Goal: Transaction & Acquisition: Subscribe to service/newsletter

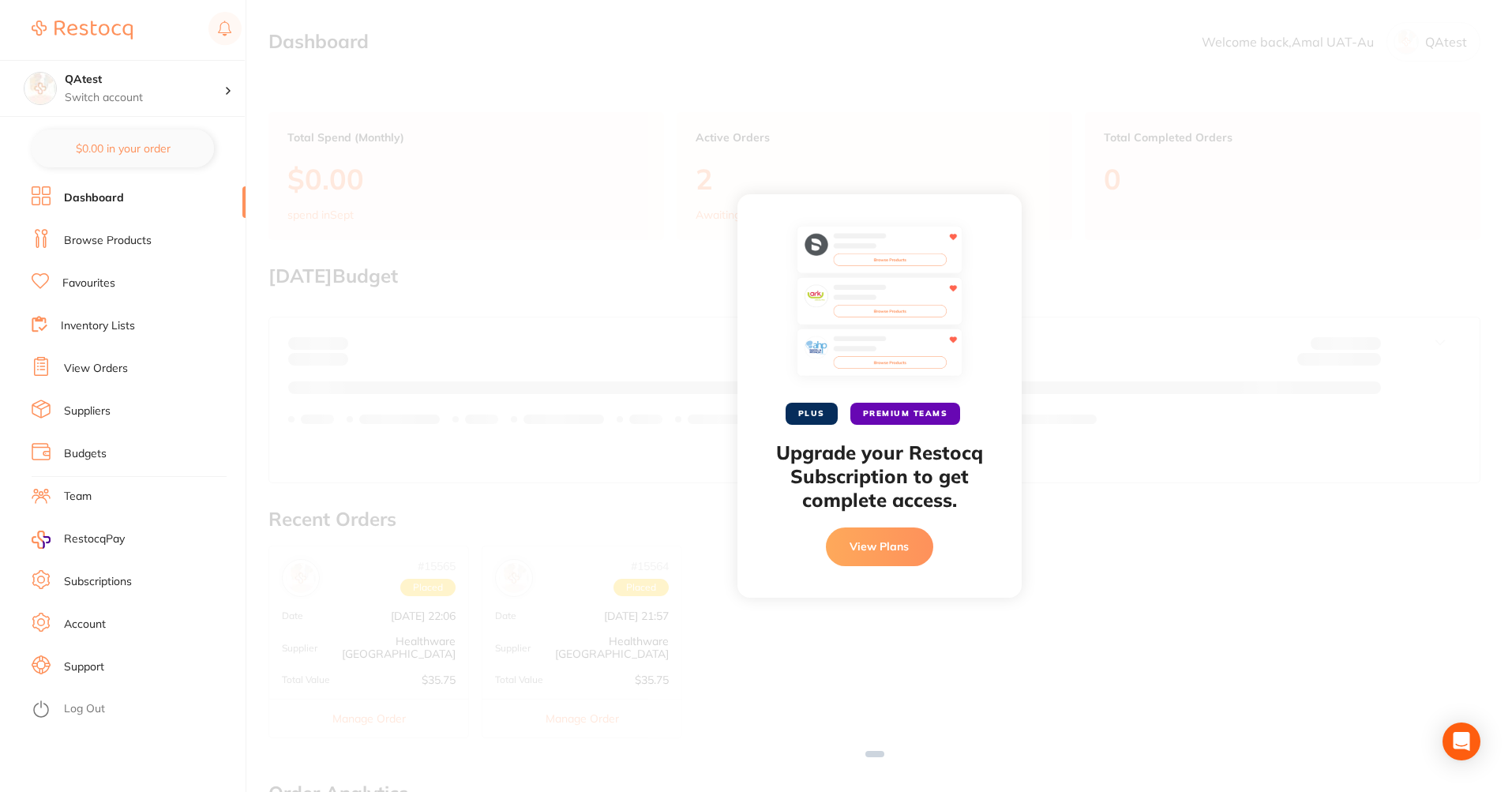
click at [902, 554] on button "View Plans" at bounding box center [880, 546] width 107 height 38
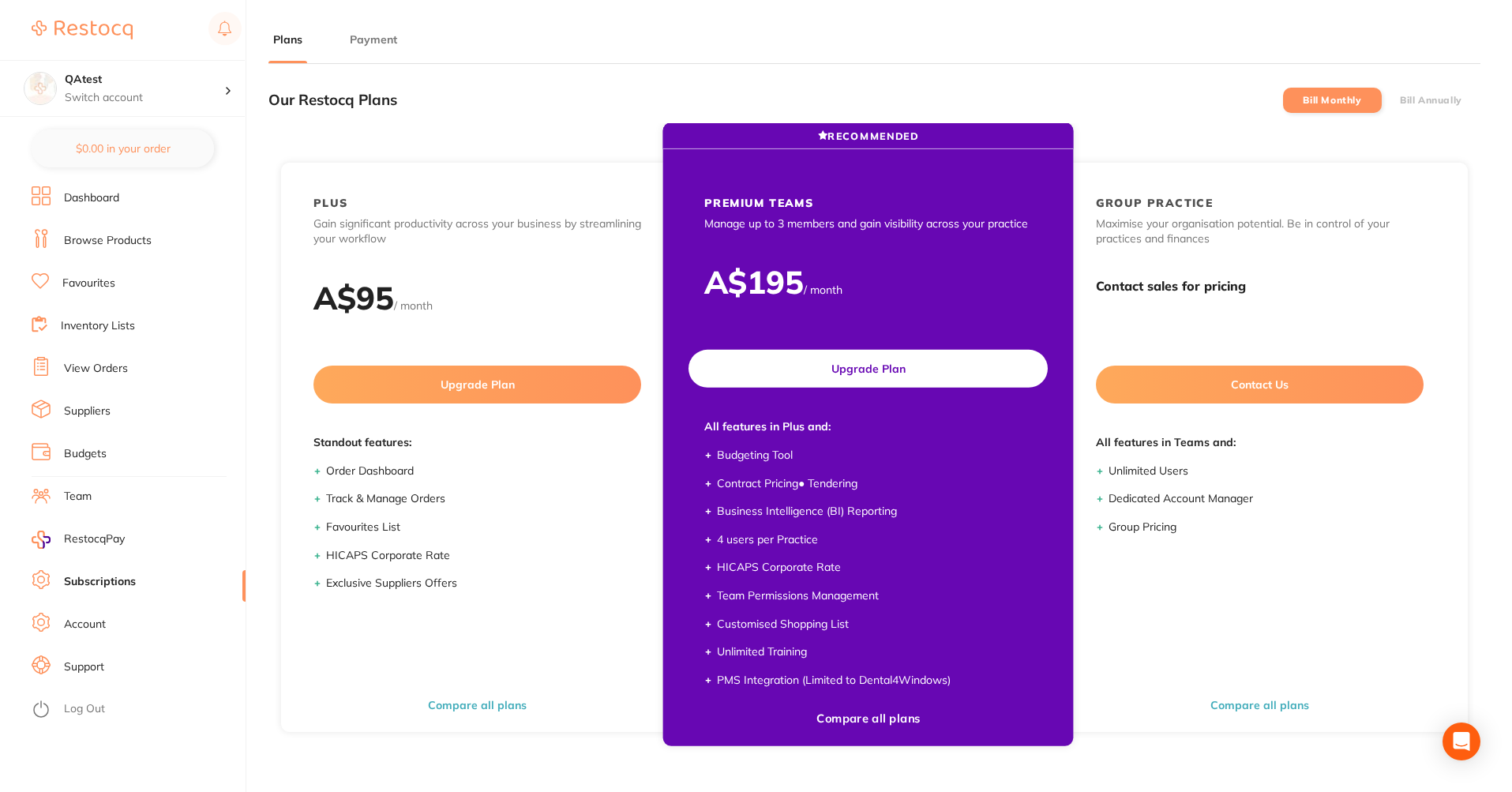
click at [919, 364] on button "Upgrade Plan" at bounding box center [868, 368] width 359 height 38
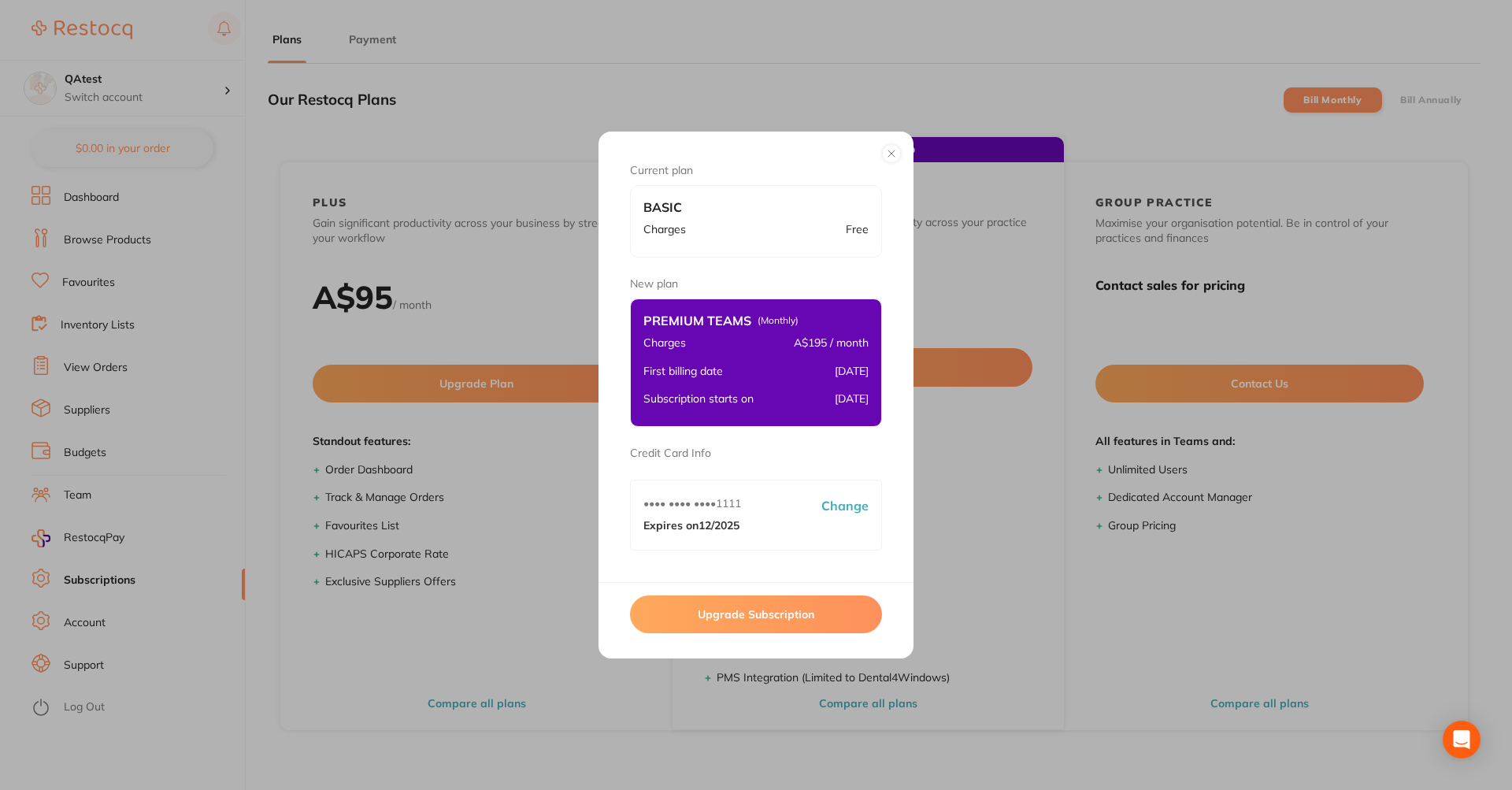
click at [788, 612] on button "Upgrade Subscription" at bounding box center [756, 614] width 252 height 38
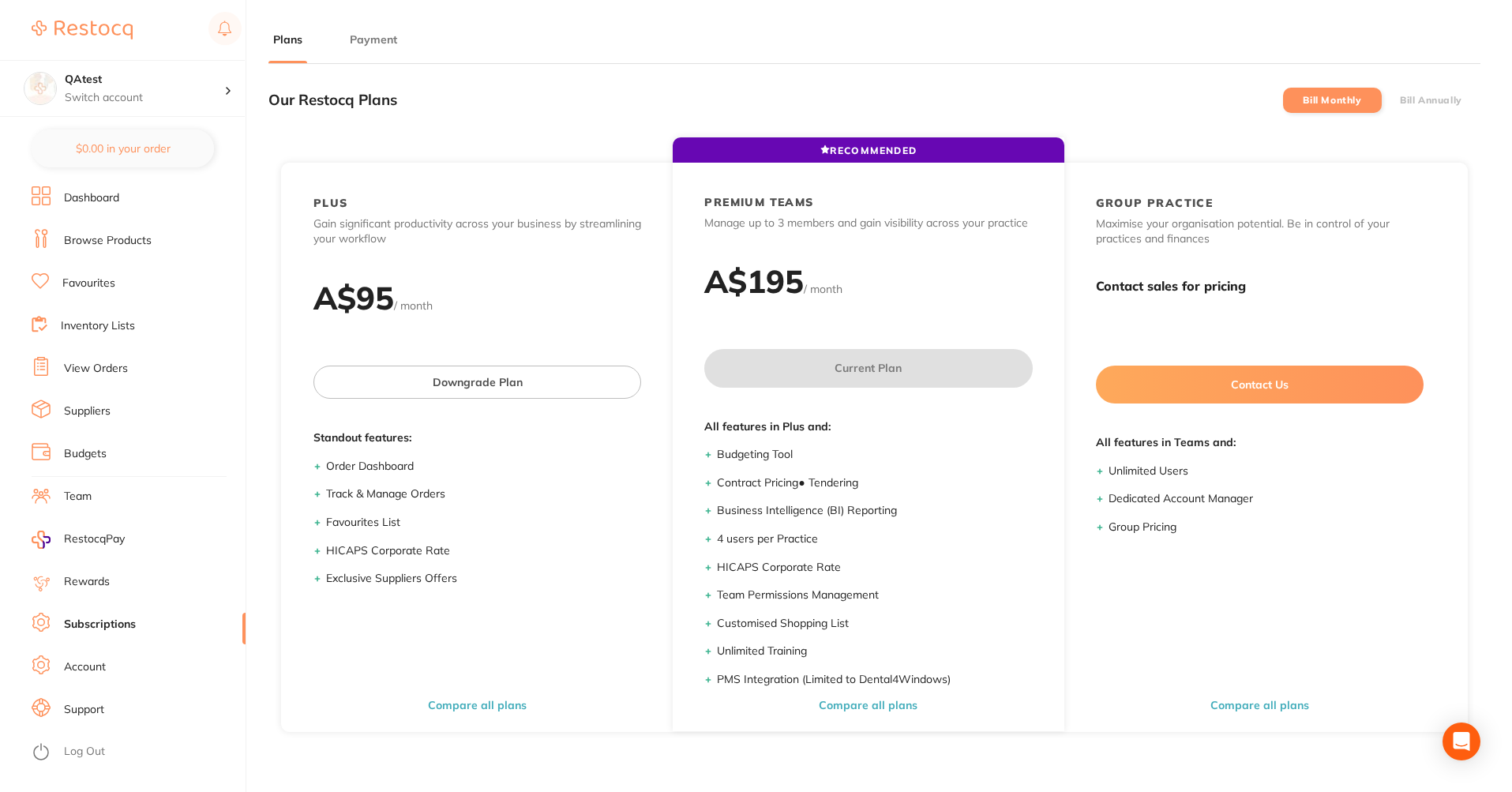
click at [1431, 90] on li "Bill Annually" at bounding box center [1431, 100] width 99 height 25
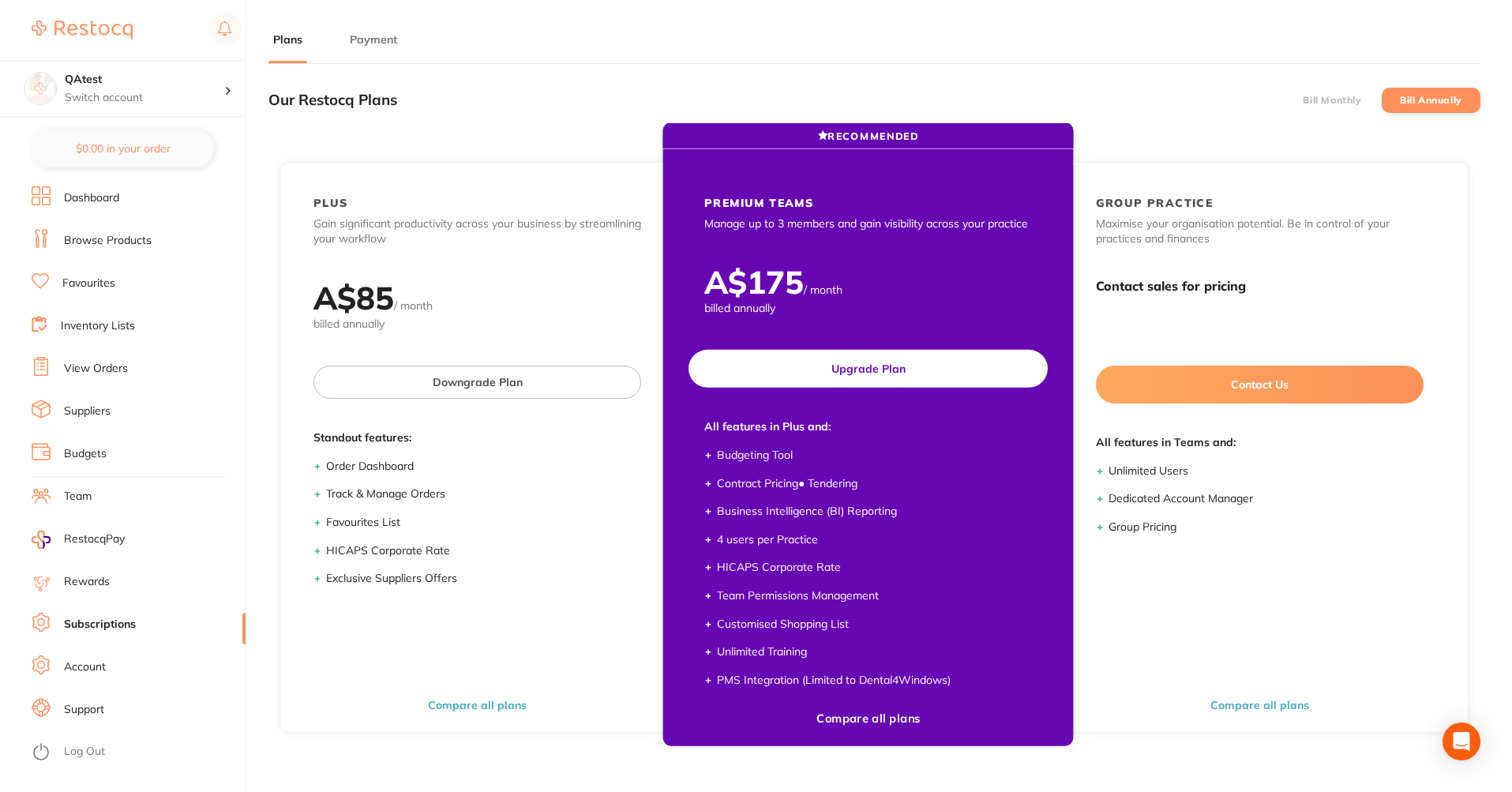
click at [979, 358] on button "Upgrade Plan" at bounding box center [868, 368] width 359 height 38
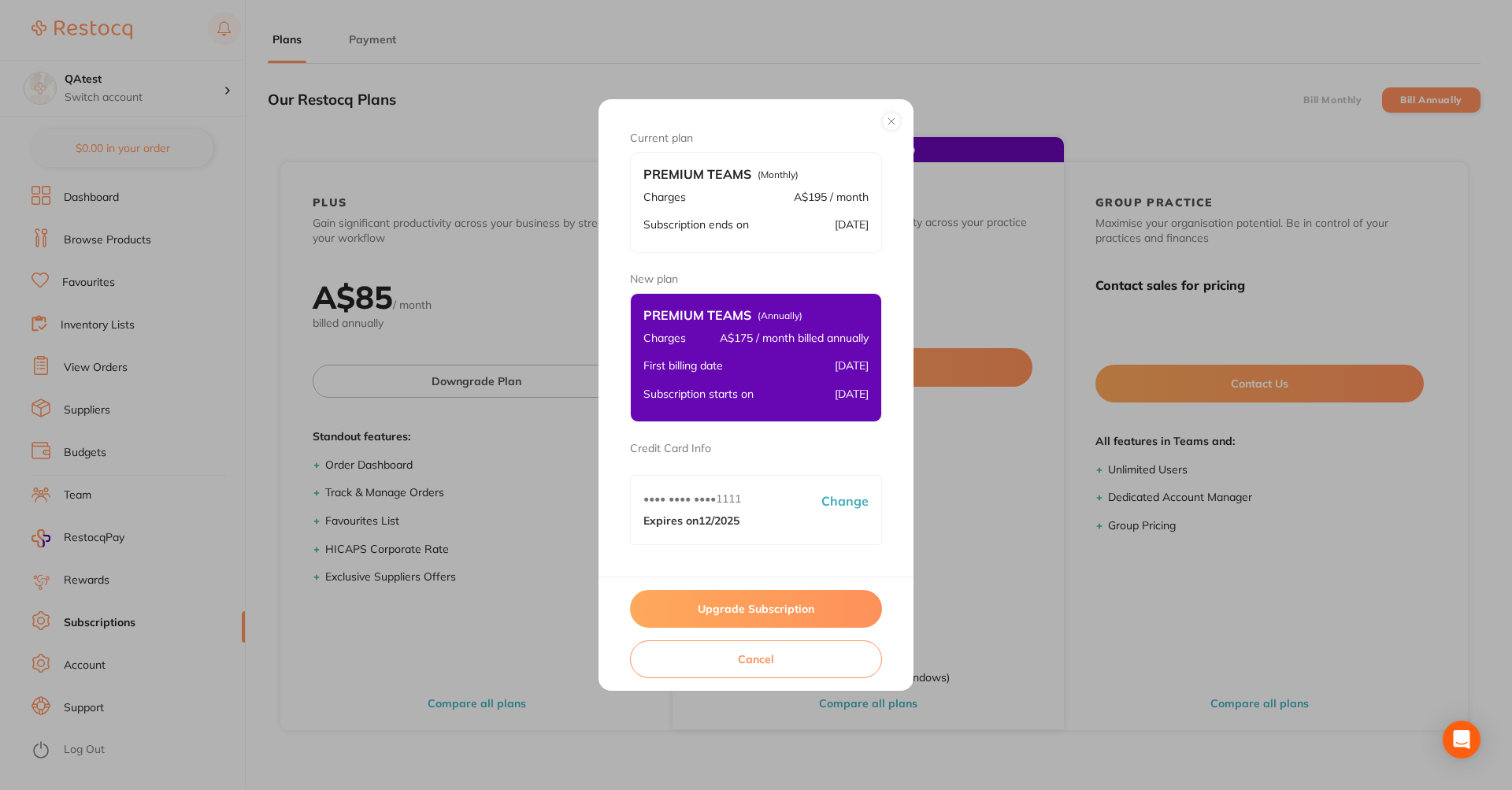
click at [755, 606] on button "Upgrade Subscription" at bounding box center [756, 609] width 252 height 38
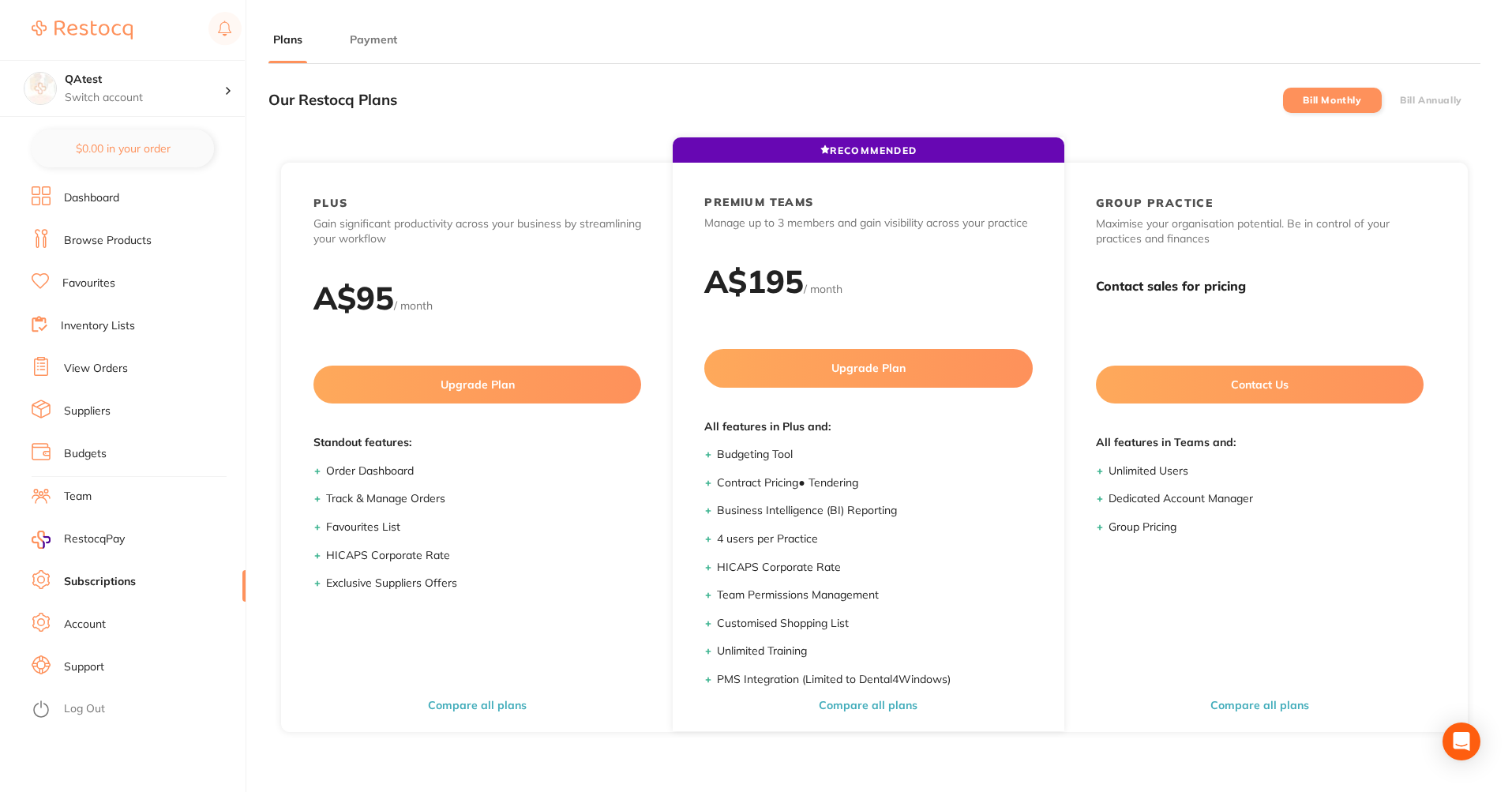
click at [1415, 93] on li "Bill Annually" at bounding box center [1431, 100] width 99 height 25
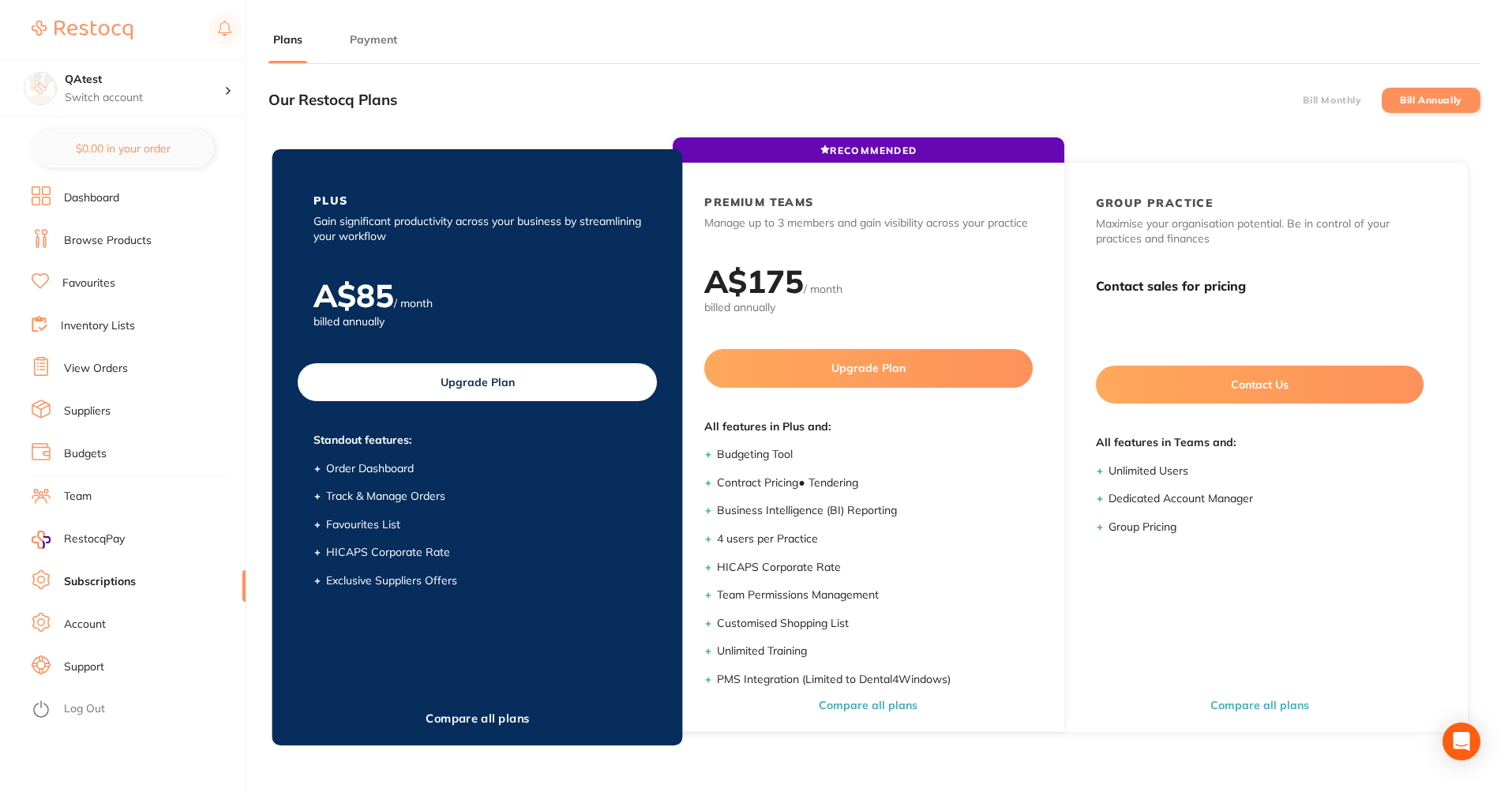
click at [513, 372] on button "Upgrade Plan" at bounding box center [477, 382] width 359 height 38
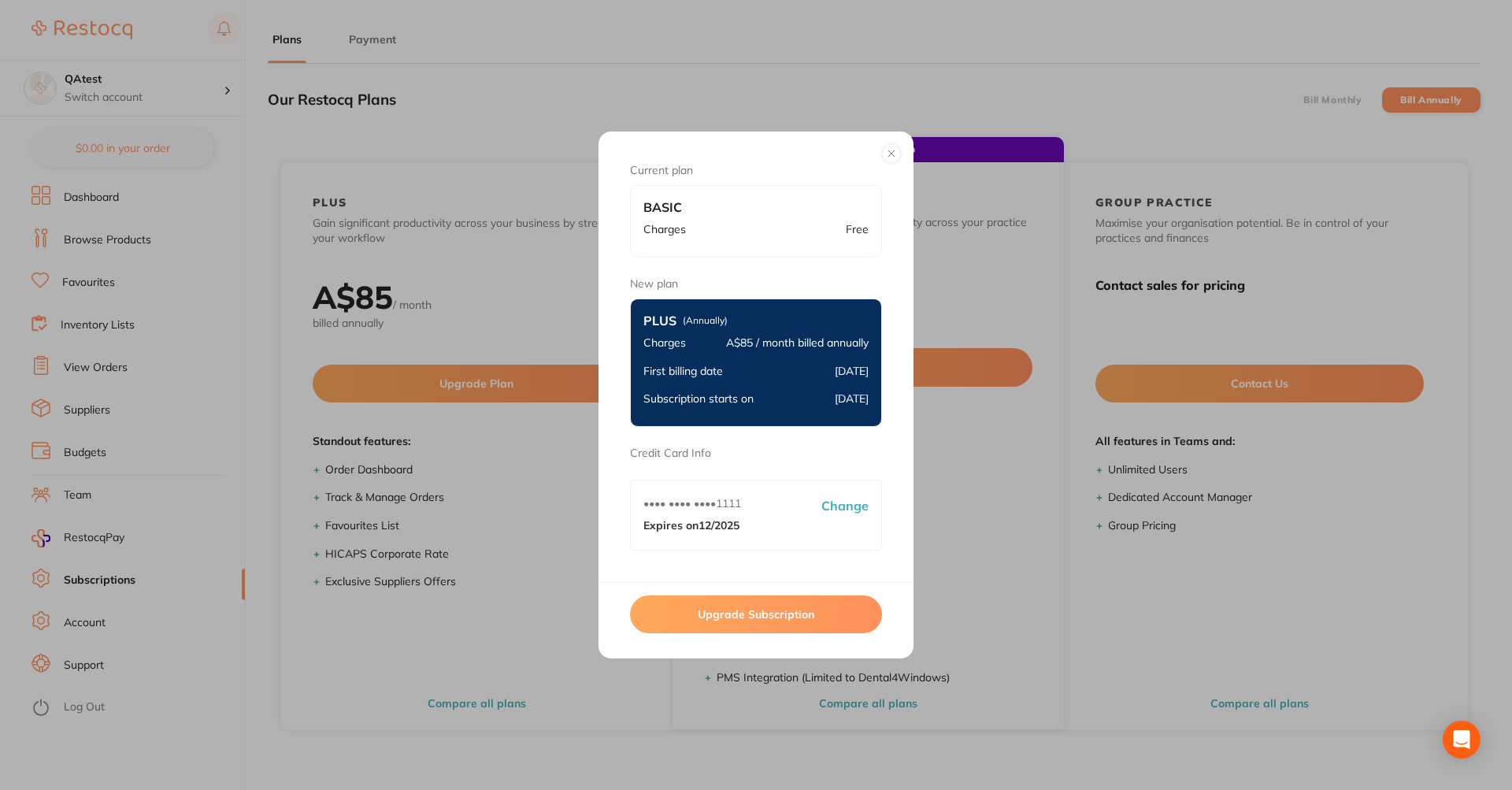
click at [709, 615] on button "Upgrade Subscription" at bounding box center [756, 614] width 252 height 38
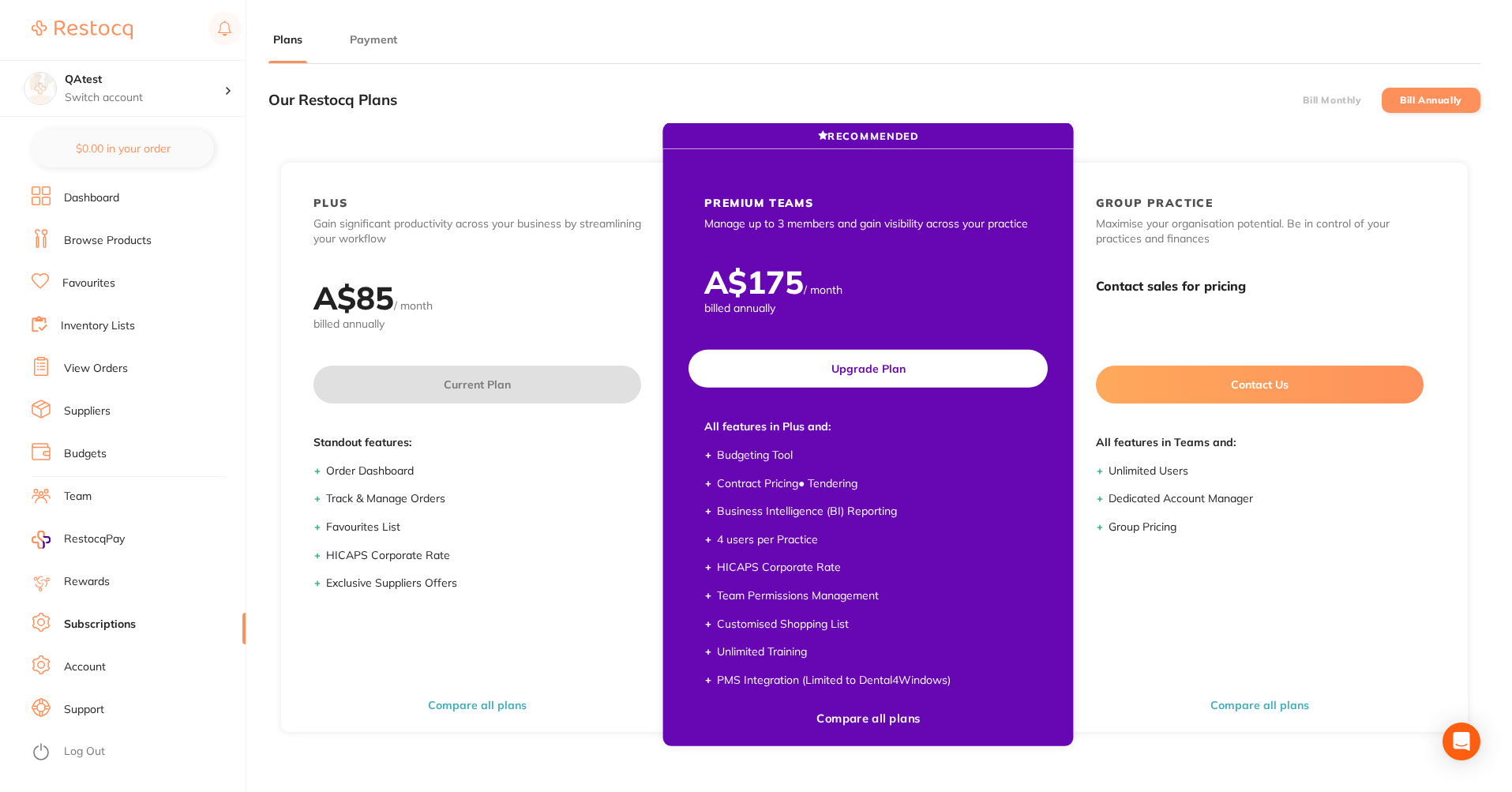
click at [759, 364] on button "Upgrade Plan" at bounding box center [868, 368] width 359 height 38
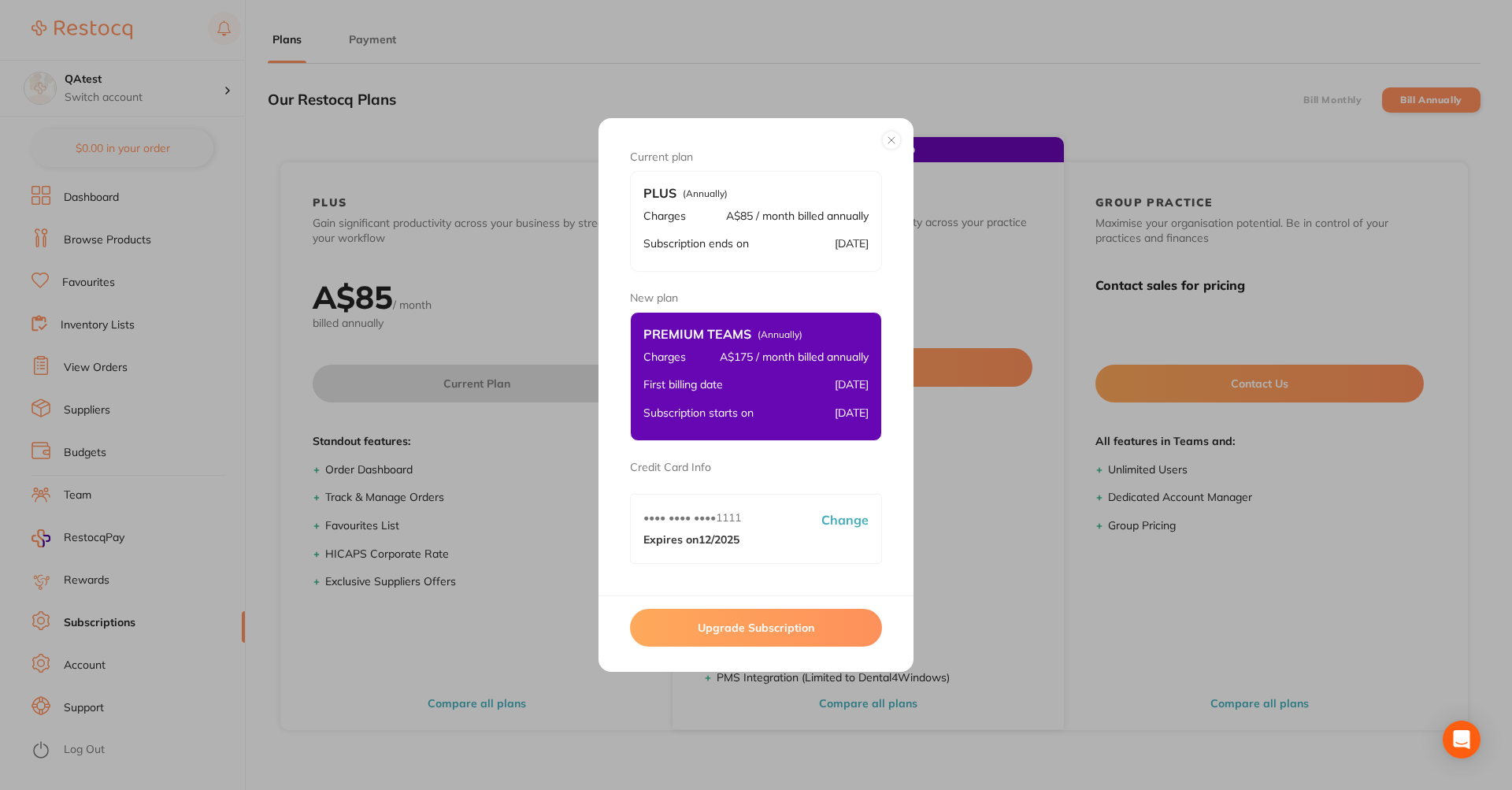
click at [765, 622] on button "Upgrade Subscription" at bounding box center [756, 627] width 252 height 38
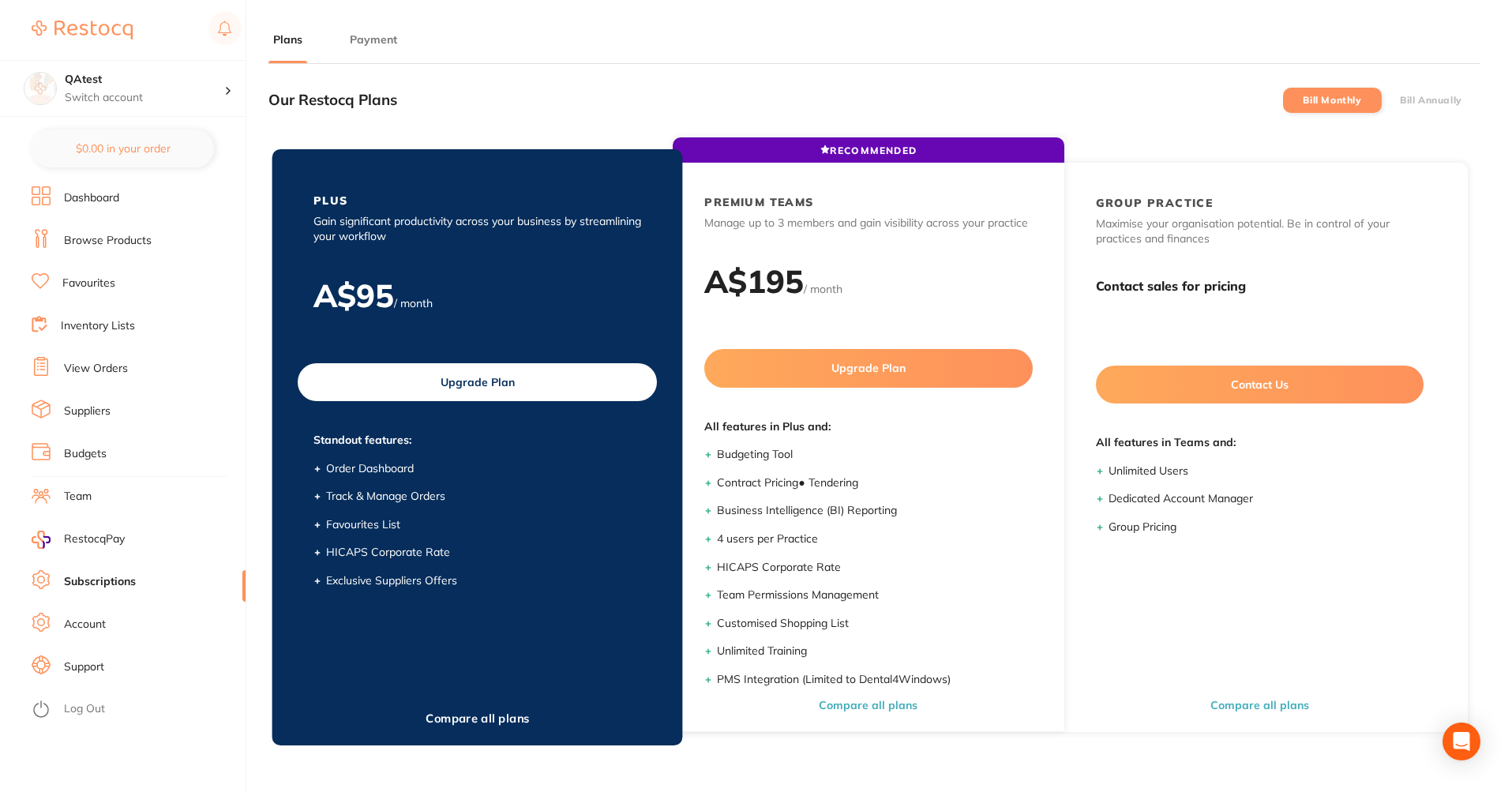
click at [549, 377] on button "Upgrade Plan" at bounding box center [477, 382] width 359 height 38
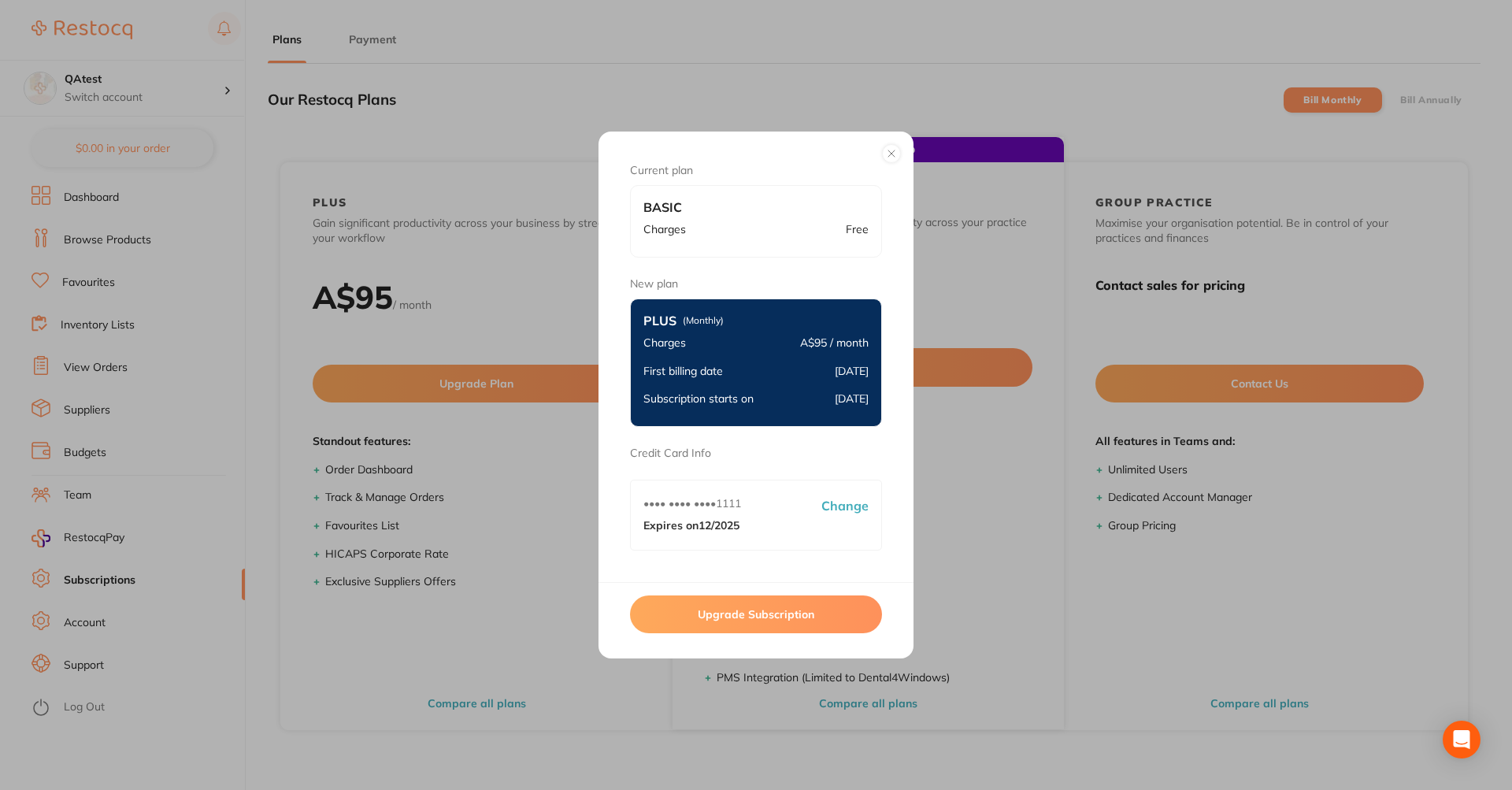
click at [752, 604] on button "Upgrade Subscription" at bounding box center [756, 614] width 252 height 38
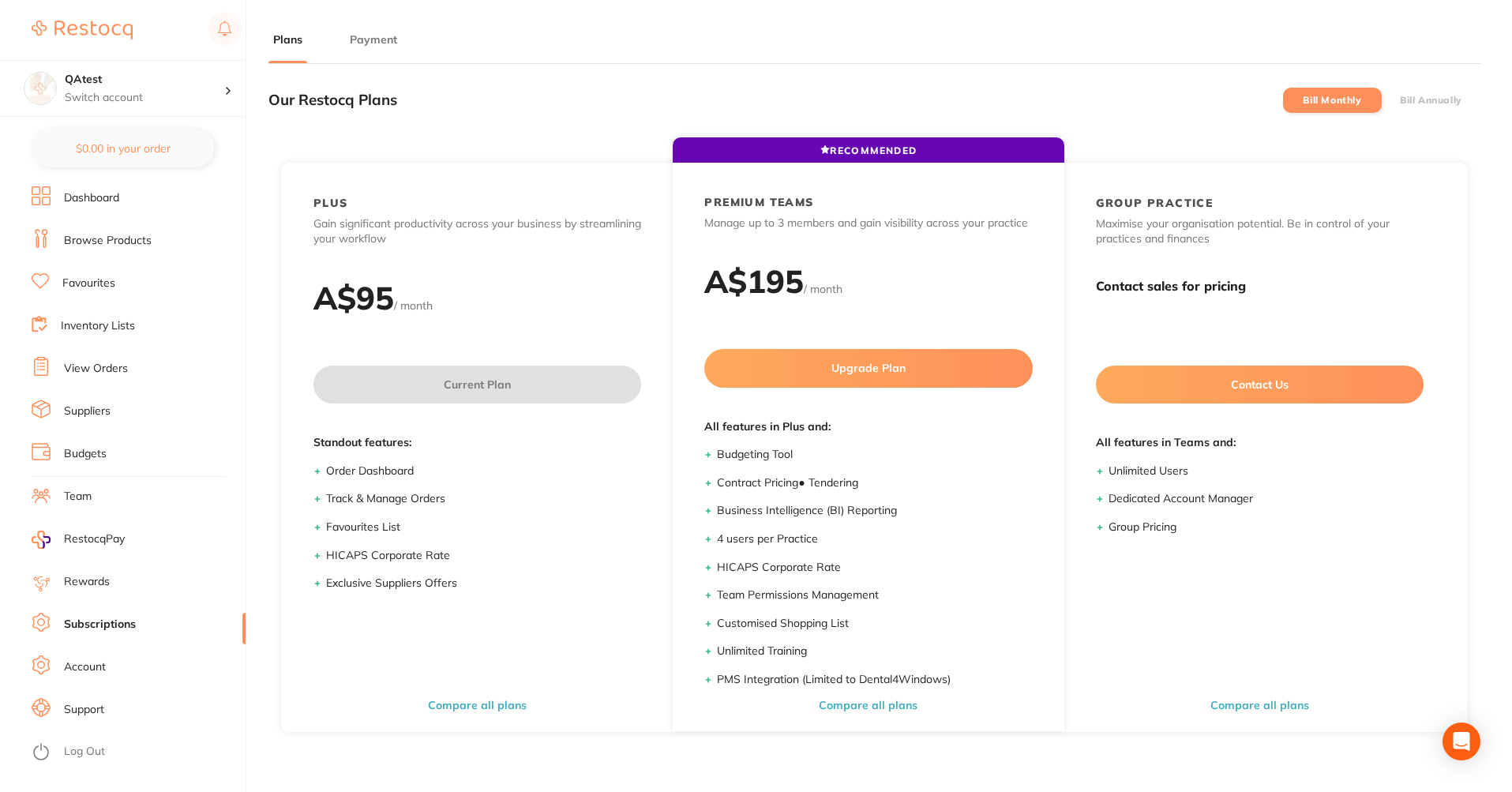
click at [1439, 95] on label "Bill Annually" at bounding box center [1431, 101] width 62 height 11
click at [1400, 100] on input "Bill Annually" at bounding box center [1400, 100] width 0 height 0
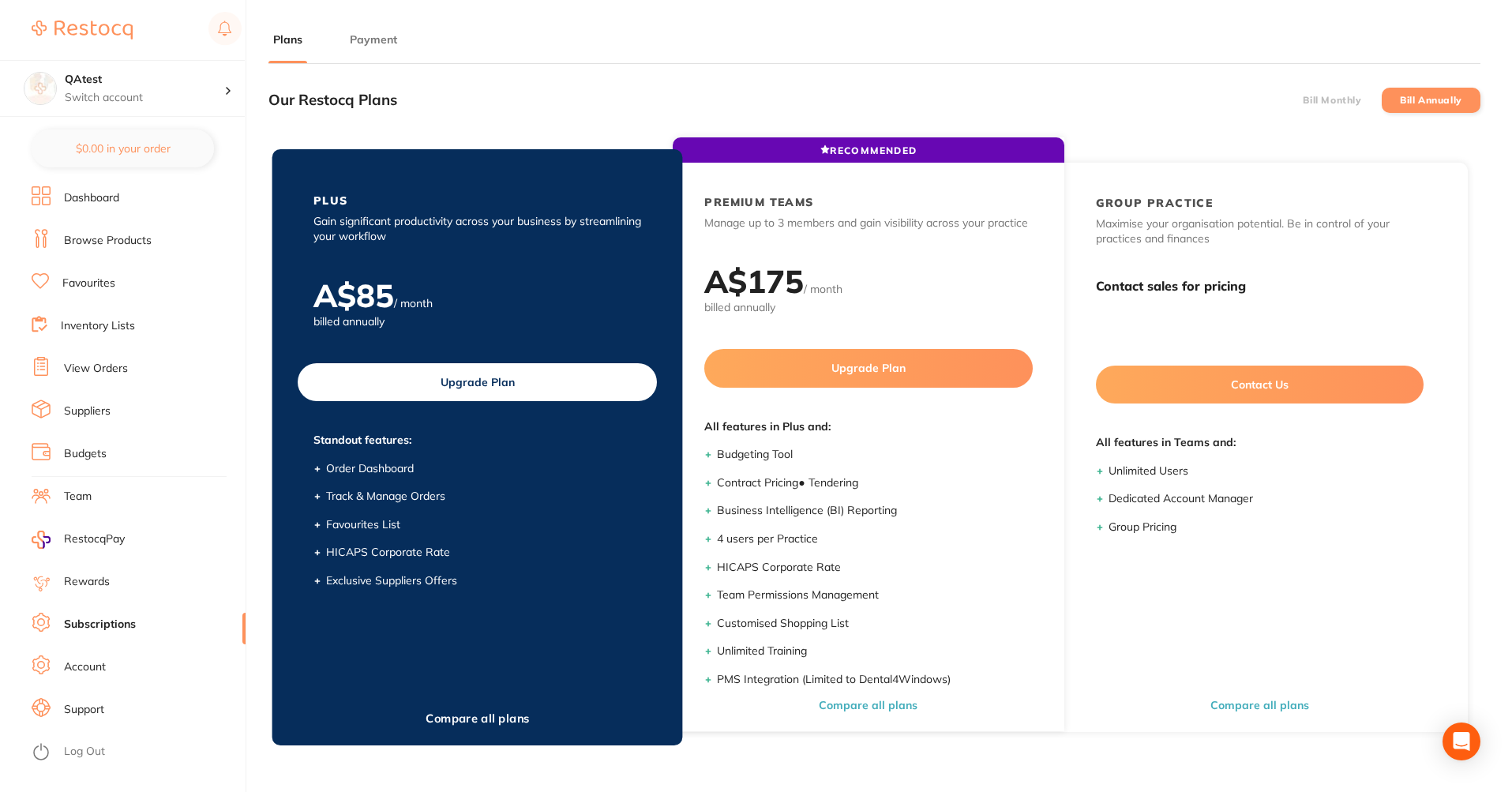
click at [514, 378] on button "Upgrade Plan" at bounding box center [477, 382] width 359 height 38
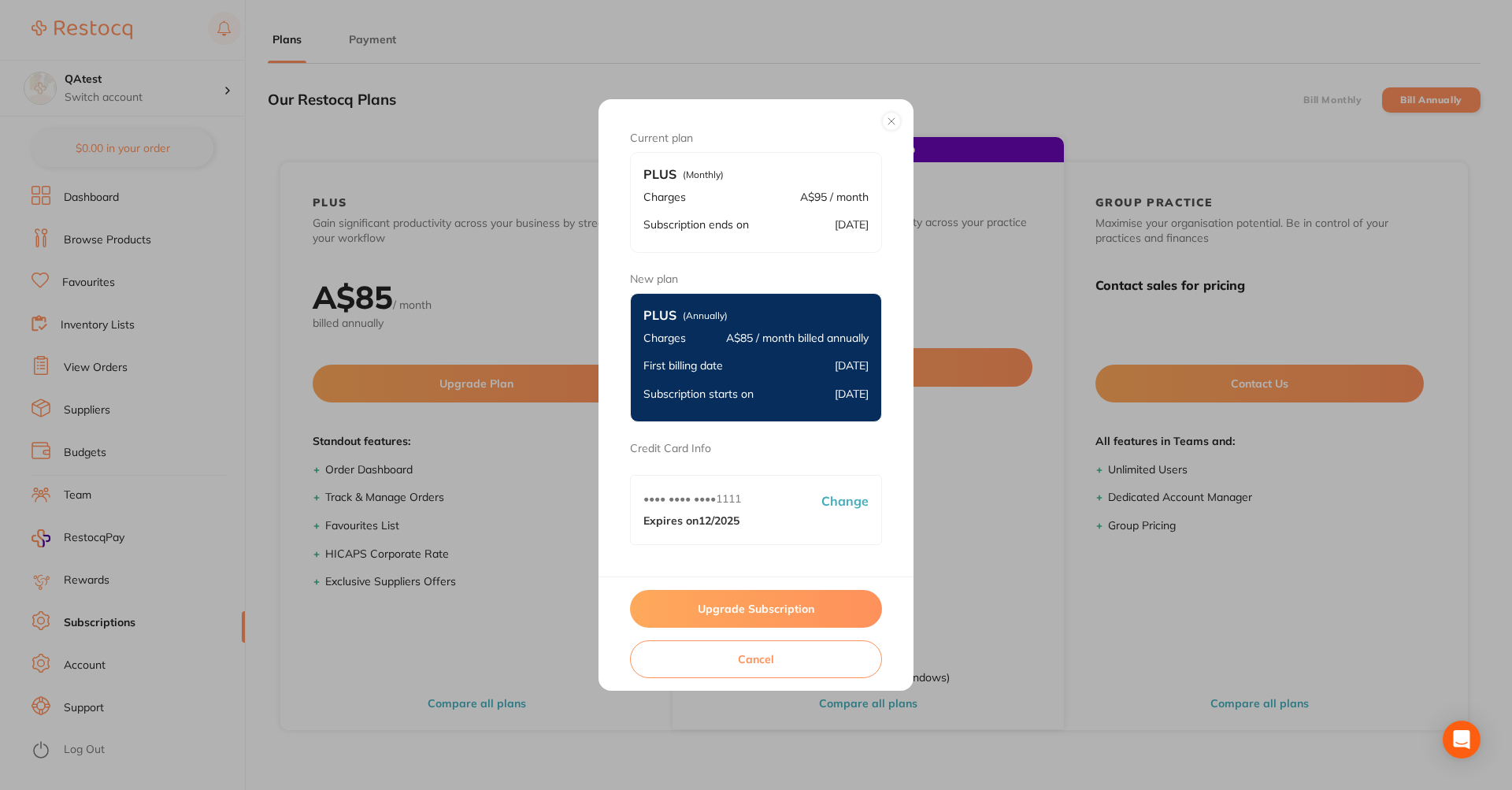
click at [800, 600] on button "Upgrade Subscription" at bounding box center [756, 609] width 252 height 38
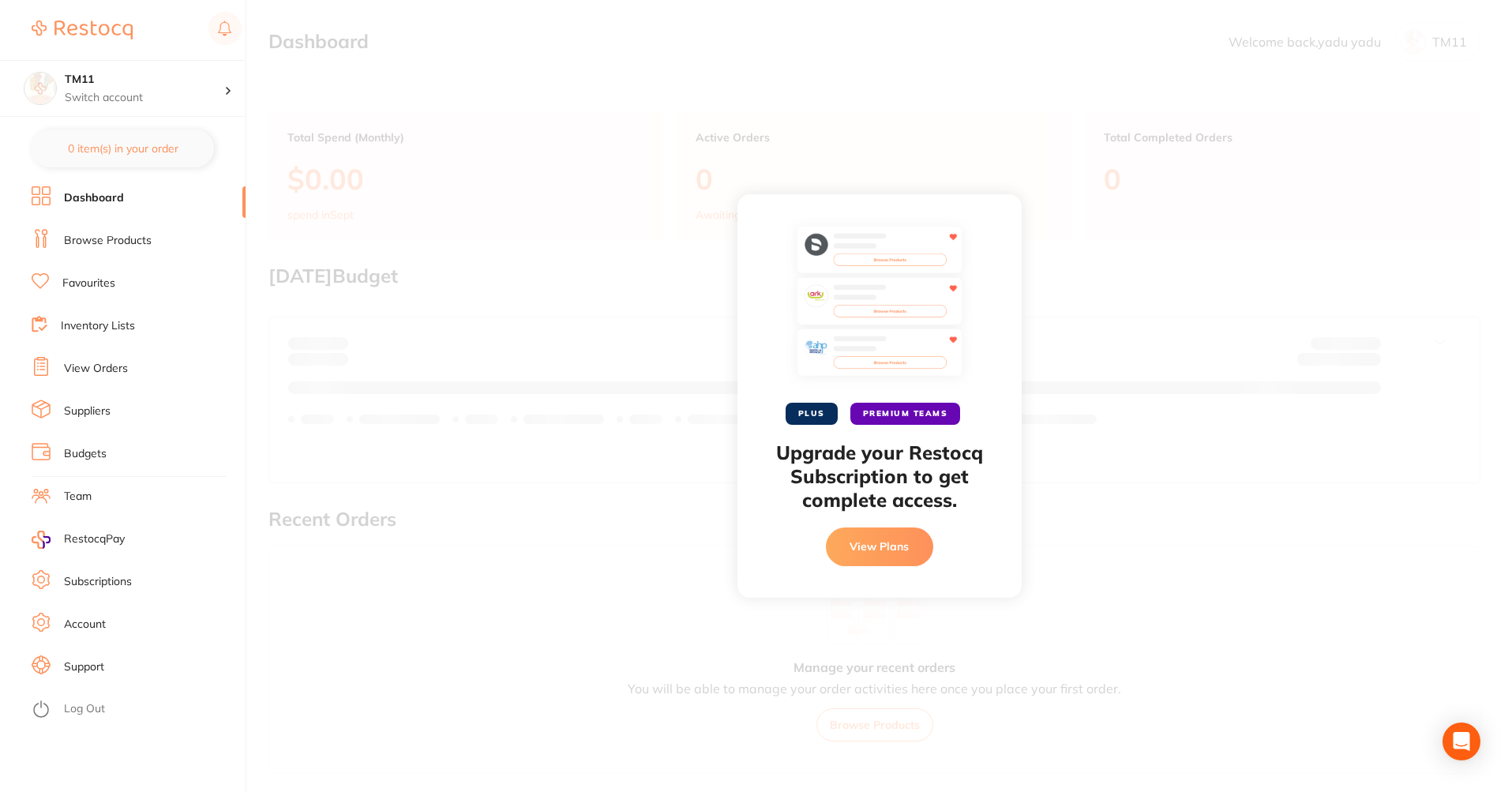
click at [851, 532] on button "View Plans" at bounding box center [880, 546] width 107 height 38
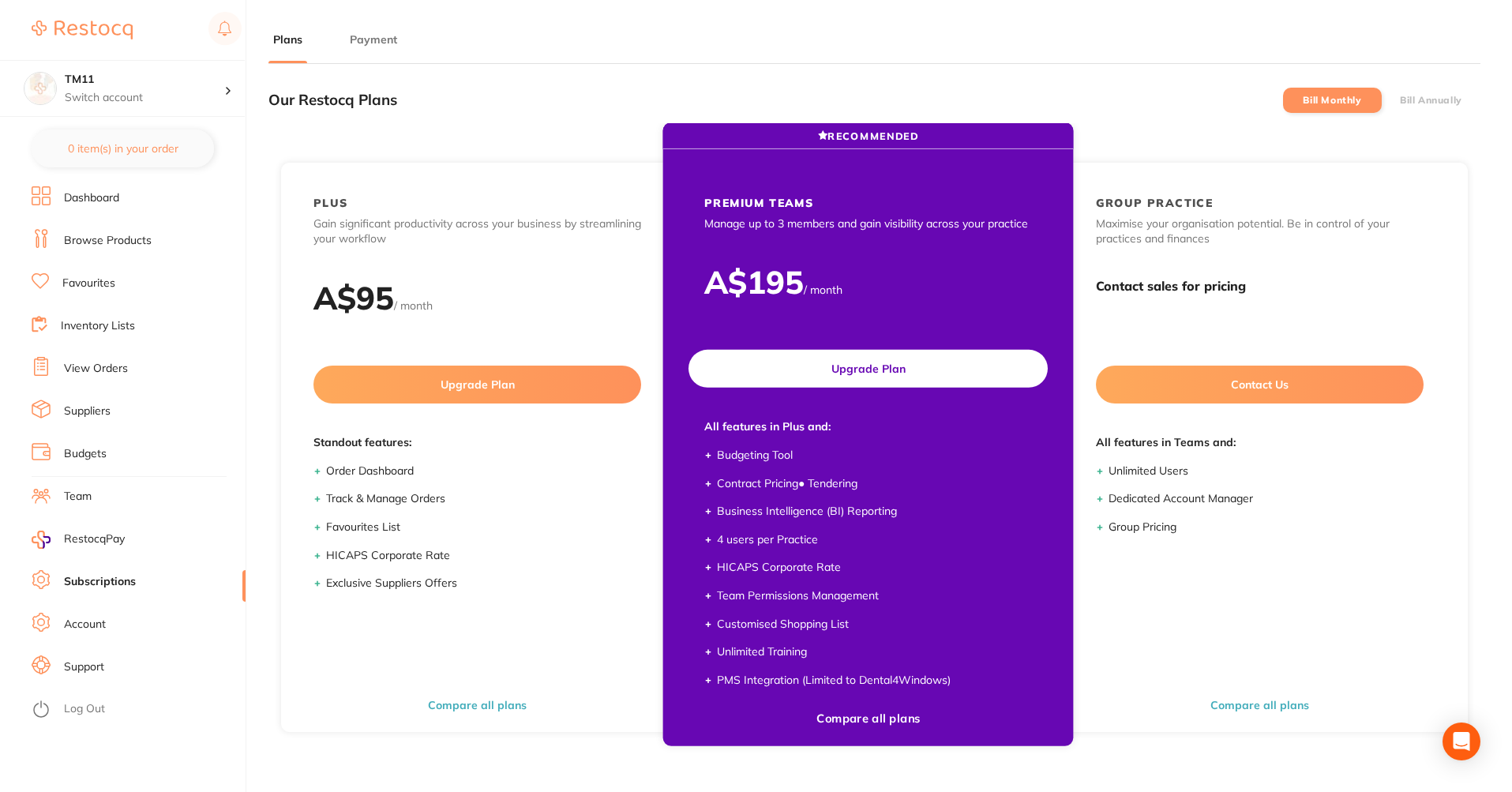
click at [831, 371] on button "Upgrade Plan" at bounding box center [868, 368] width 359 height 38
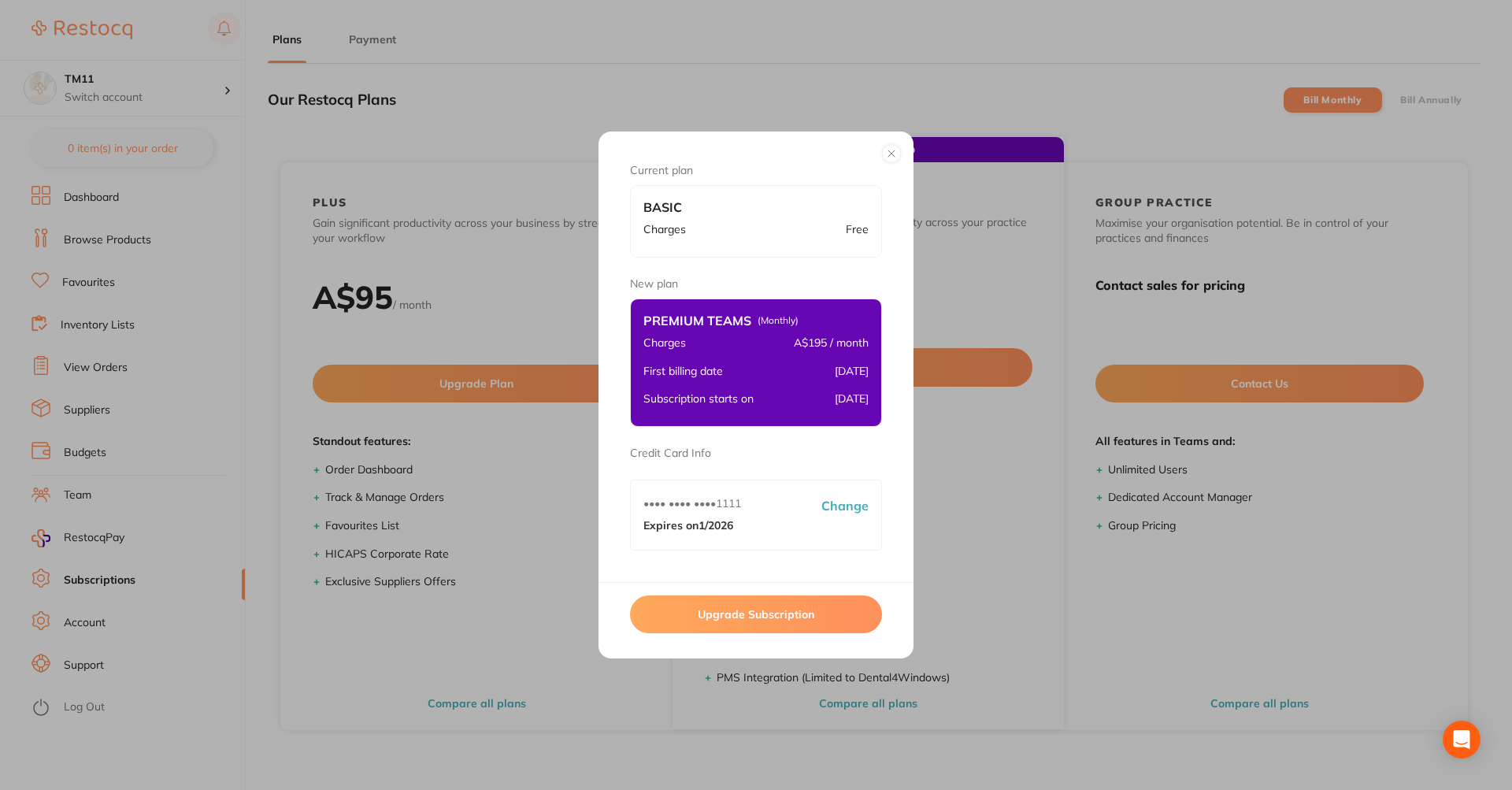
click at [891, 159] on button at bounding box center [892, 153] width 19 height 19
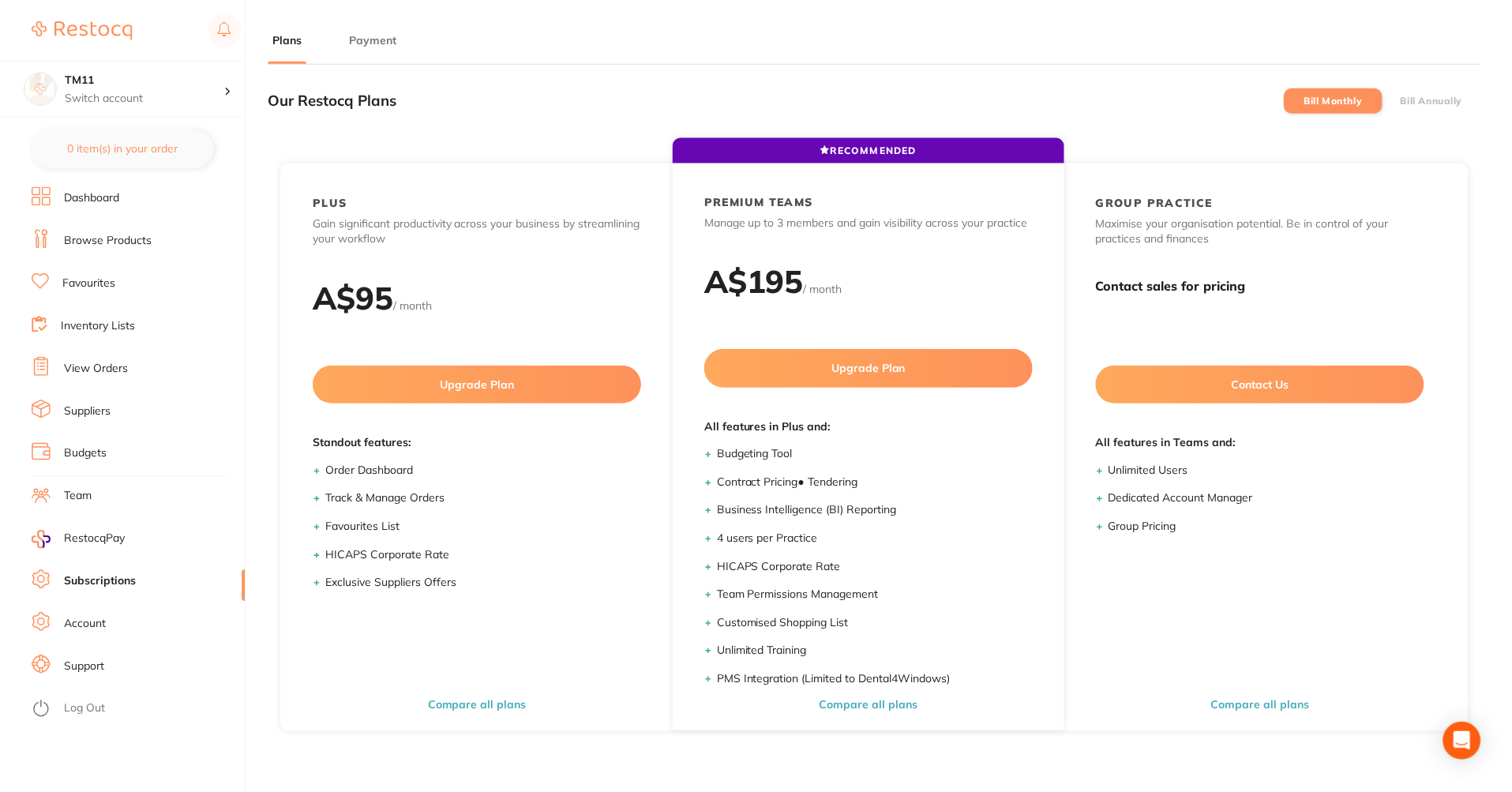
scroll to position [2, 0]
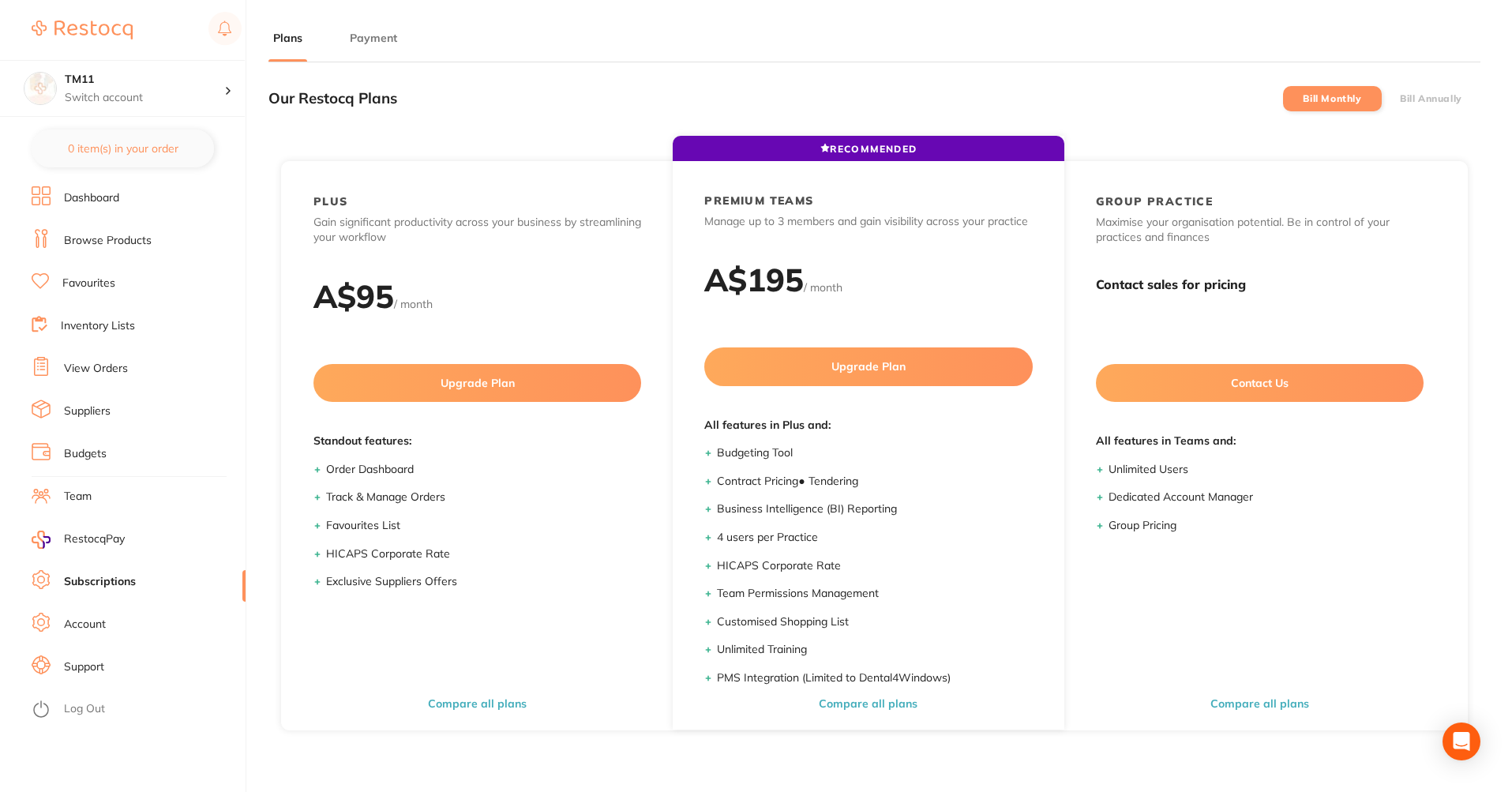
click at [1434, 99] on label "Bill Annually" at bounding box center [1431, 99] width 62 height 11
click at [1400, 99] on input "Bill Annually" at bounding box center [1400, 99] width 0 height 0
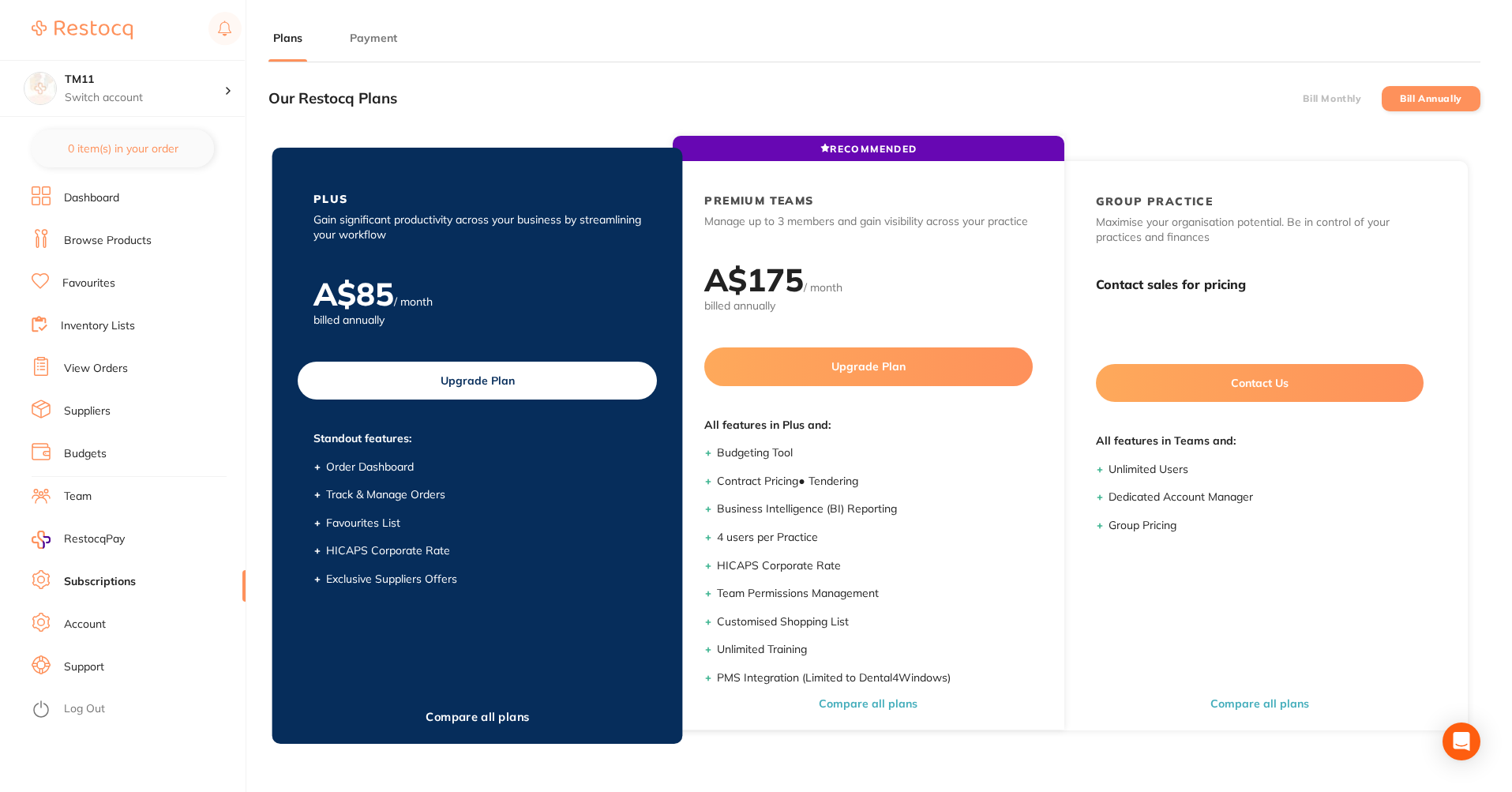
click at [463, 376] on button "Upgrade Plan" at bounding box center [477, 380] width 359 height 38
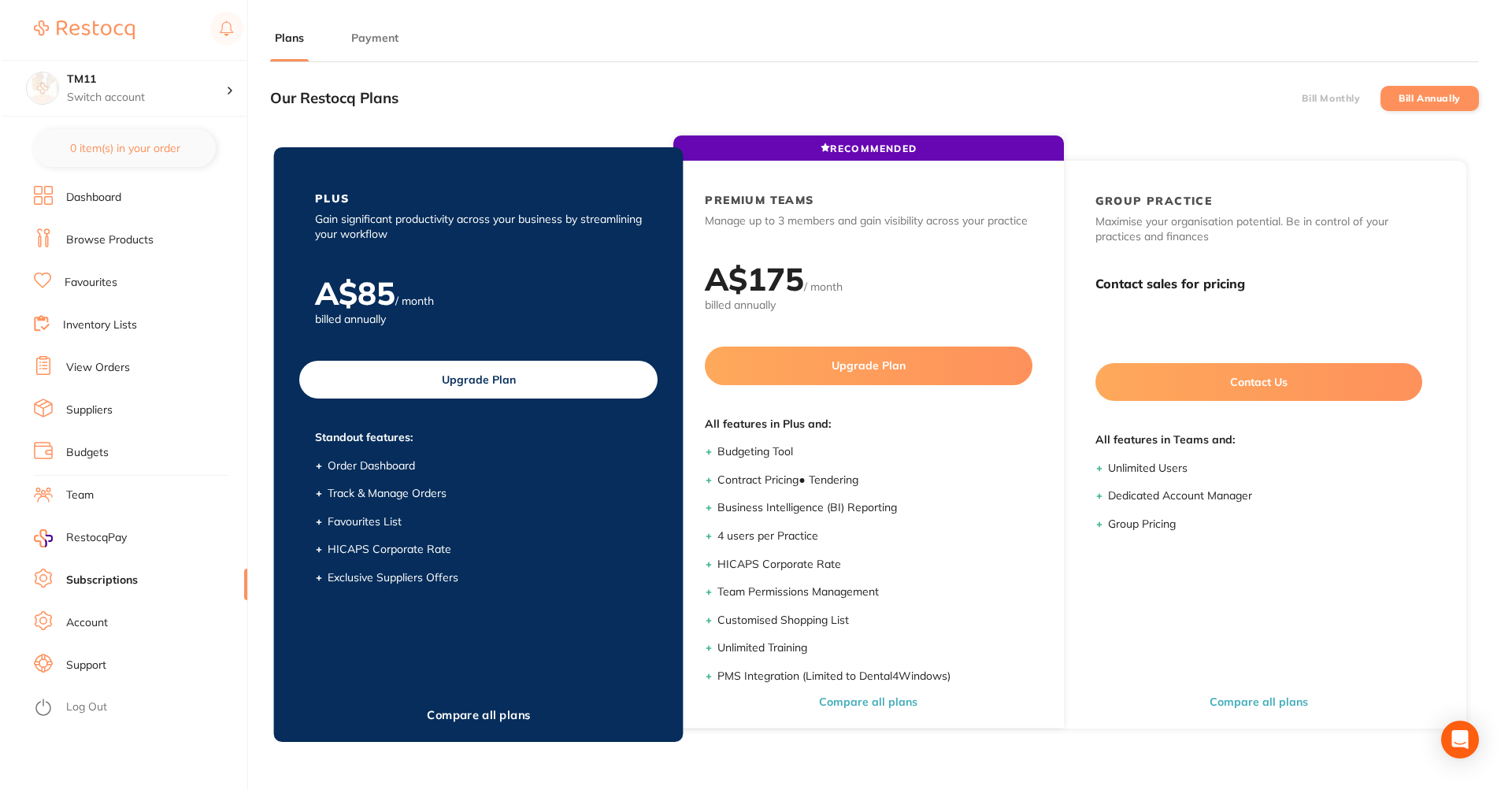
scroll to position [0, 0]
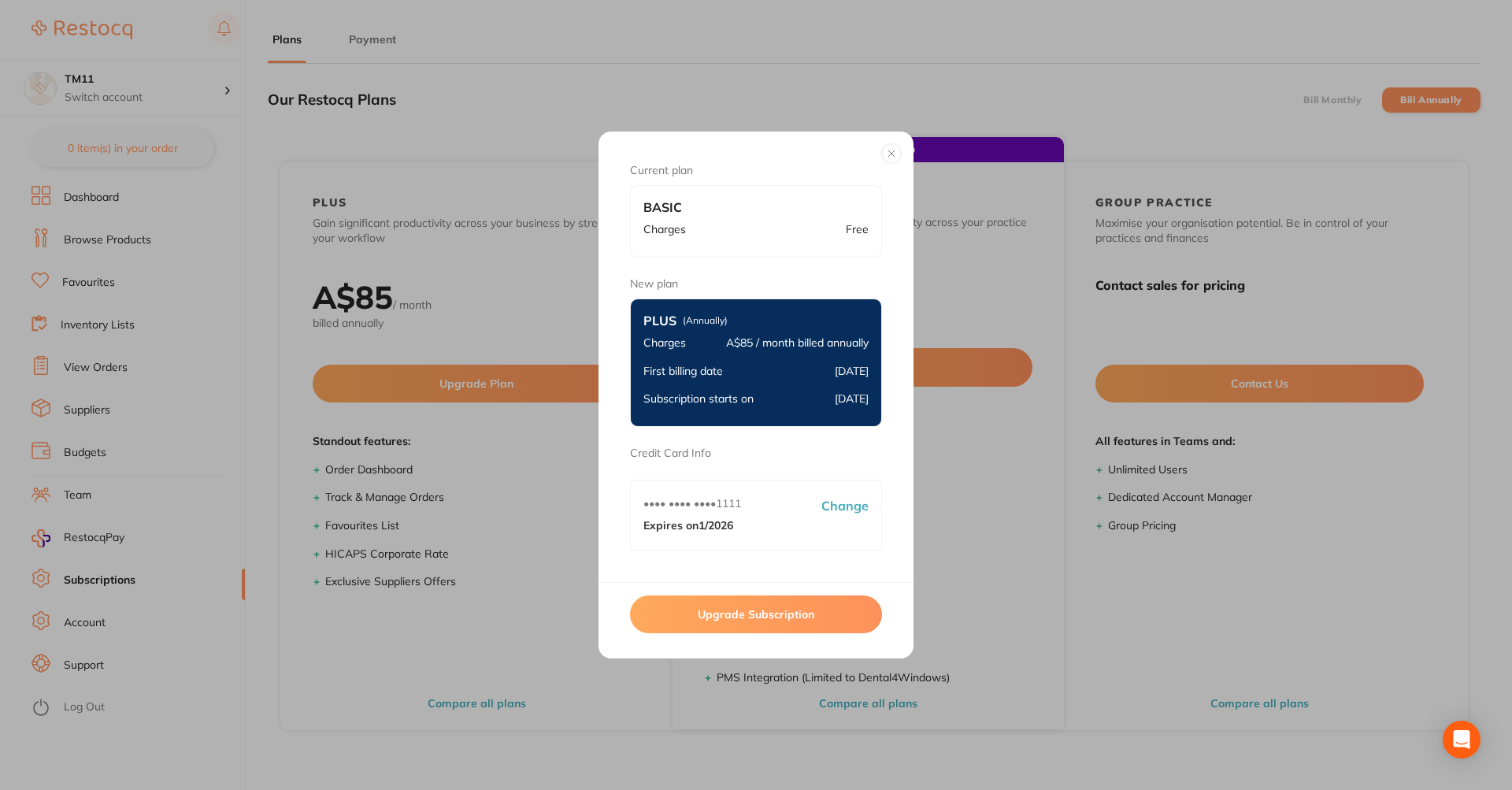
click at [713, 614] on button "Upgrade Subscription" at bounding box center [756, 614] width 252 height 38
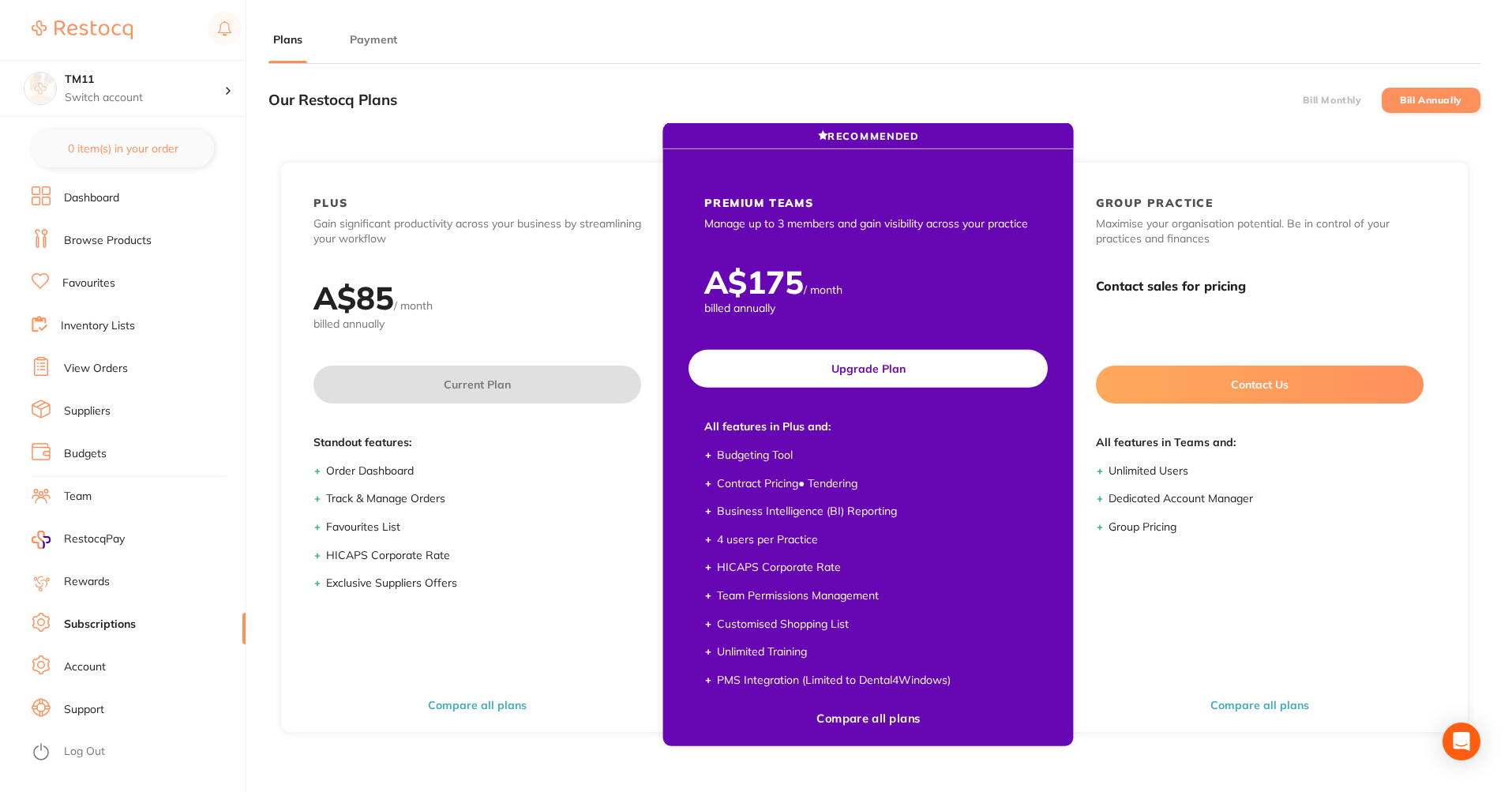
click at [919, 377] on button "Upgrade Plan" at bounding box center [868, 368] width 359 height 38
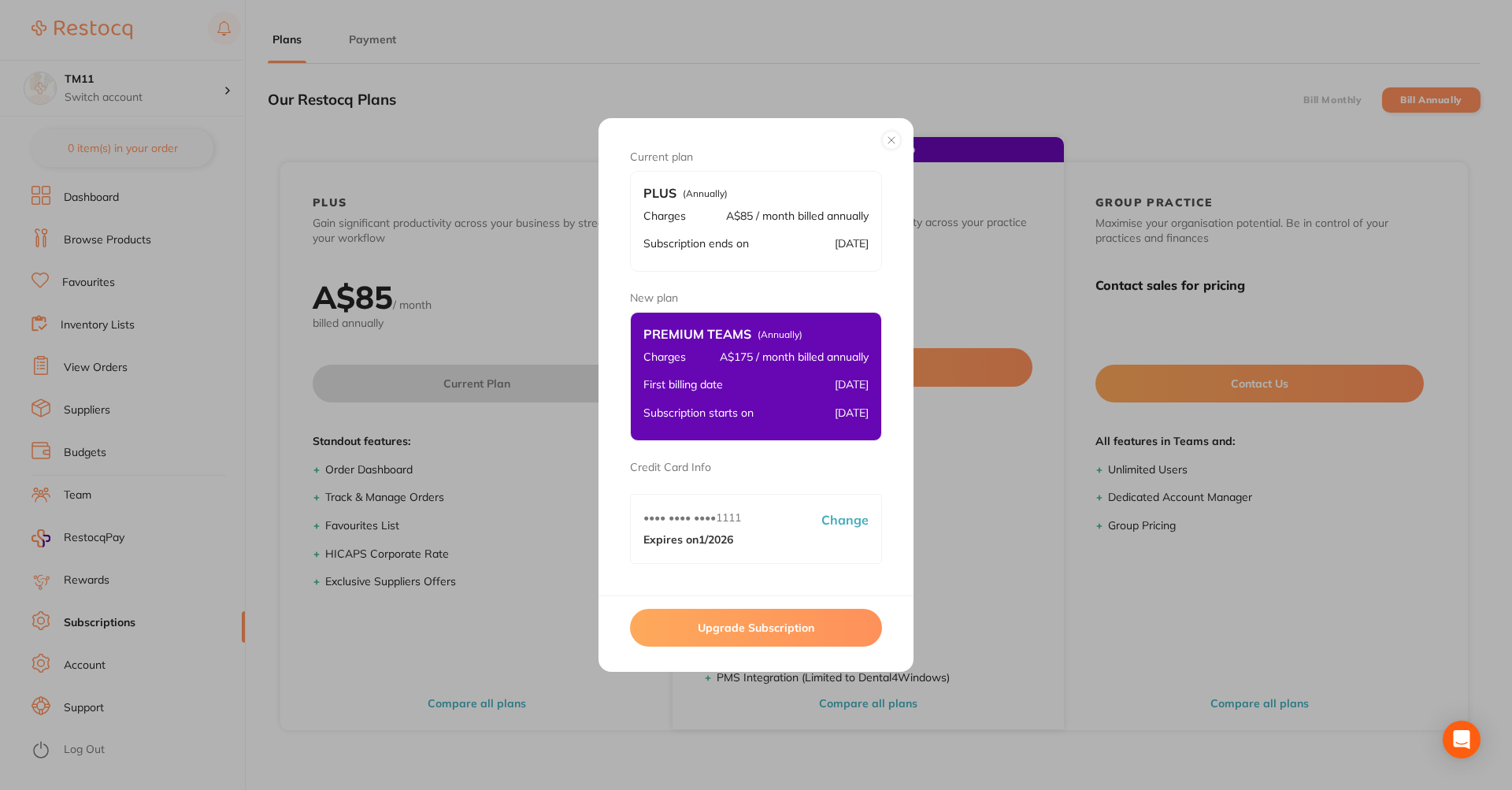
click at [683, 625] on button "Upgrade Subscription" at bounding box center [756, 627] width 252 height 38
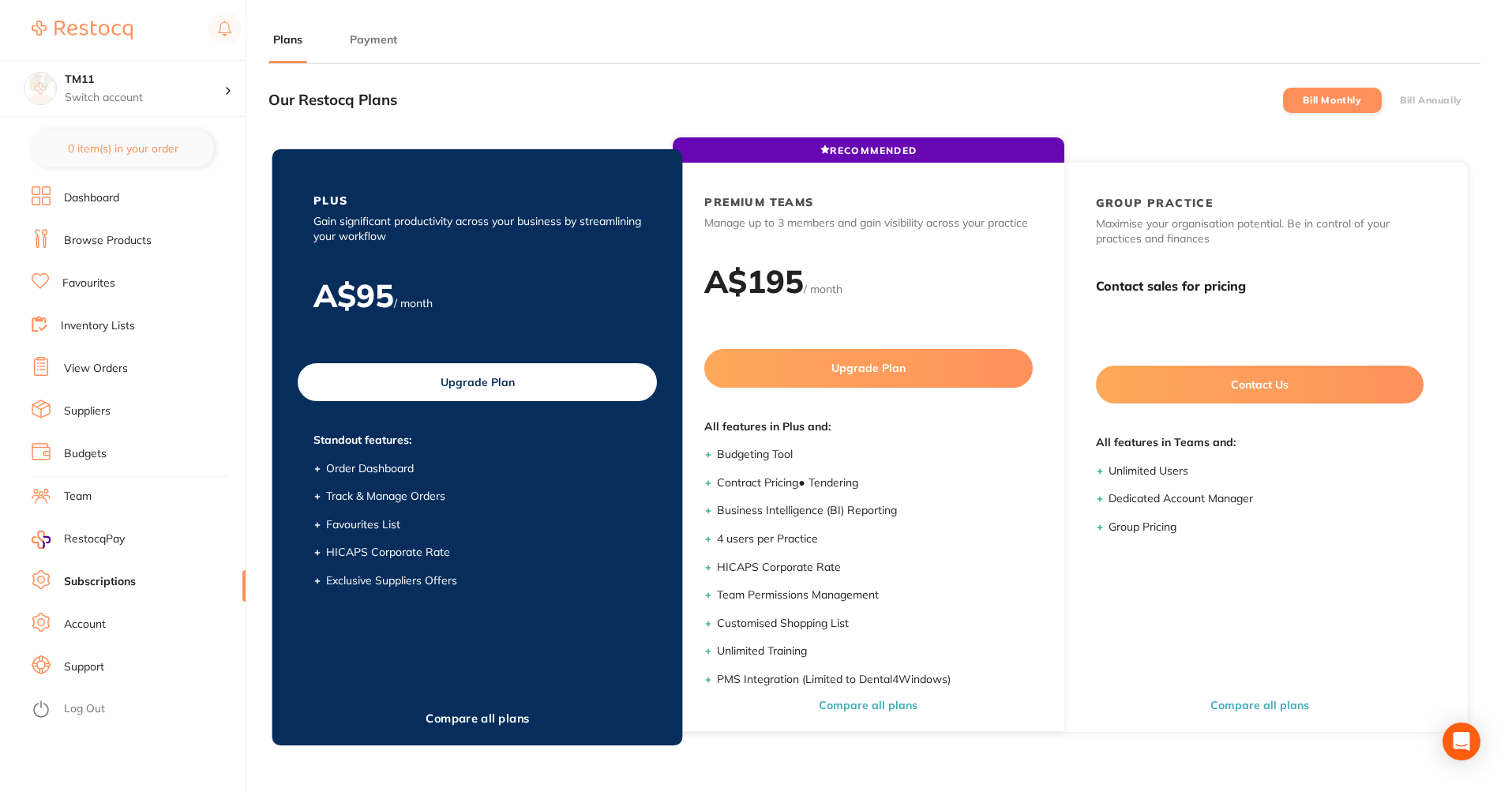
click at [577, 385] on button "Upgrade Plan" at bounding box center [477, 382] width 359 height 38
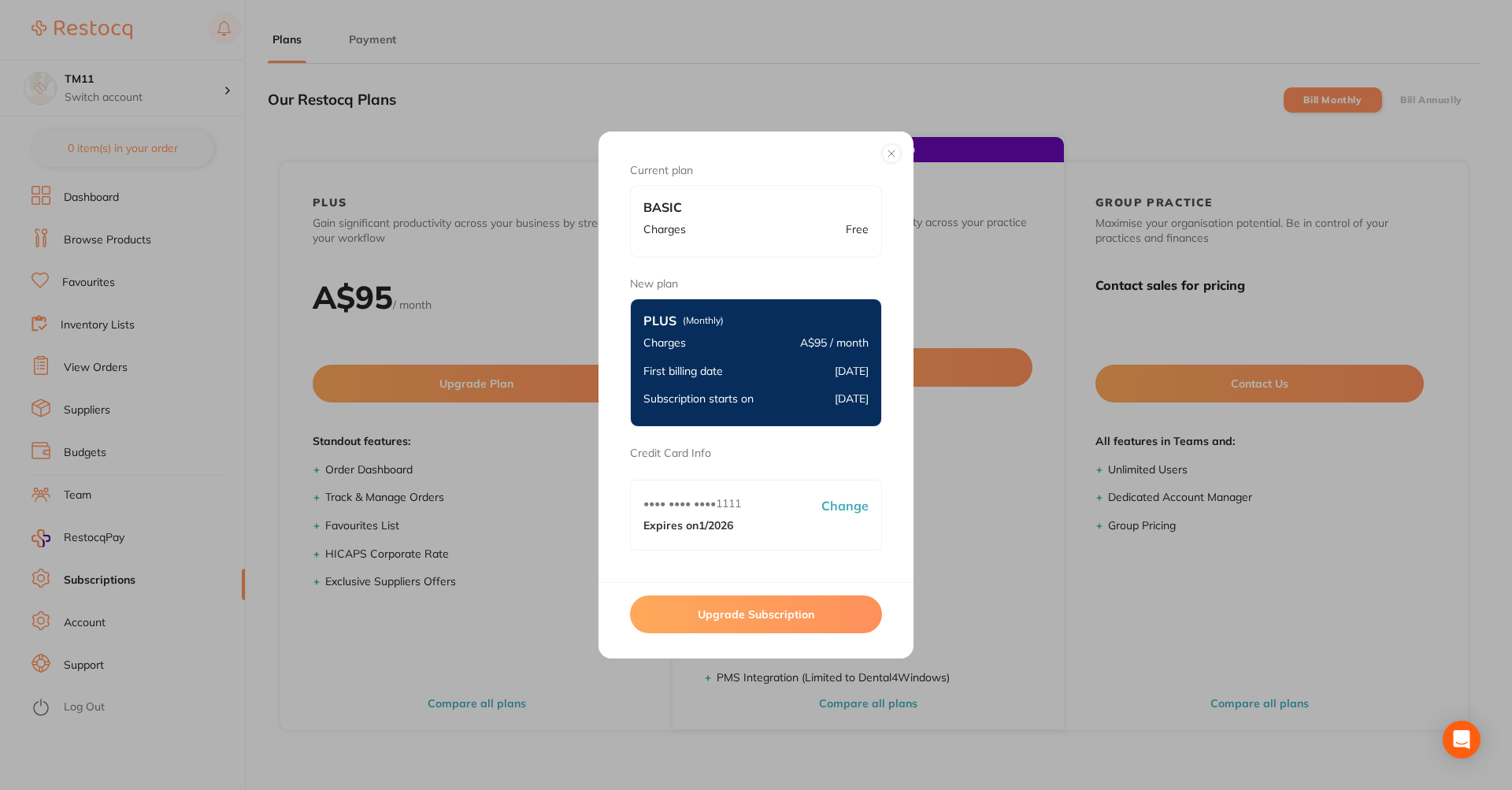
click at [721, 610] on button "Upgrade Subscription" at bounding box center [756, 614] width 252 height 38
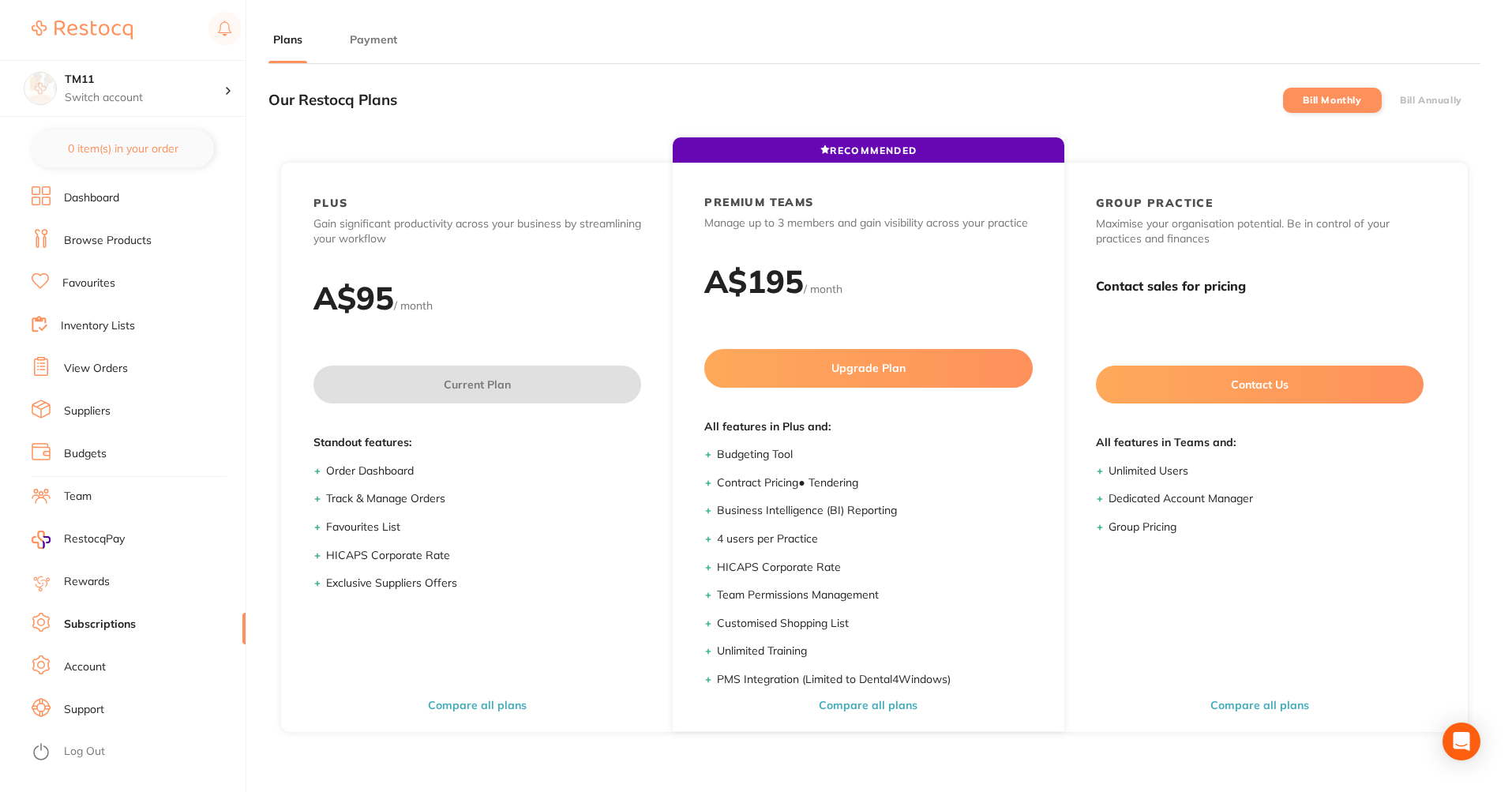
click at [1457, 103] on label "Bill Annually" at bounding box center [1431, 101] width 62 height 11
click at [1400, 100] on input "Bill Annually" at bounding box center [1400, 100] width 0 height 0
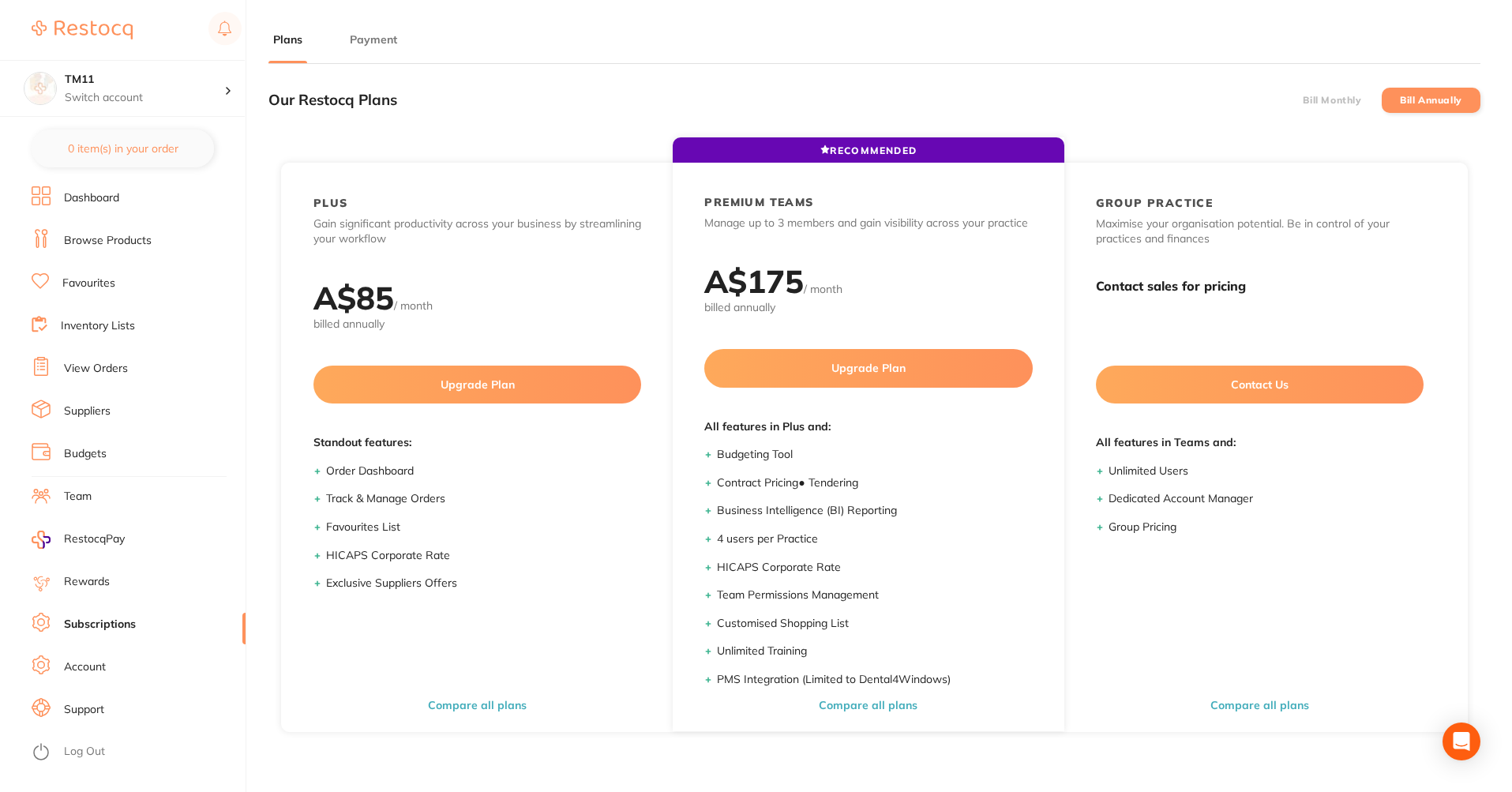
click at [1350, 106] on li "Bill Monthly" at bounding box center [1332, 100] width 99 height 25
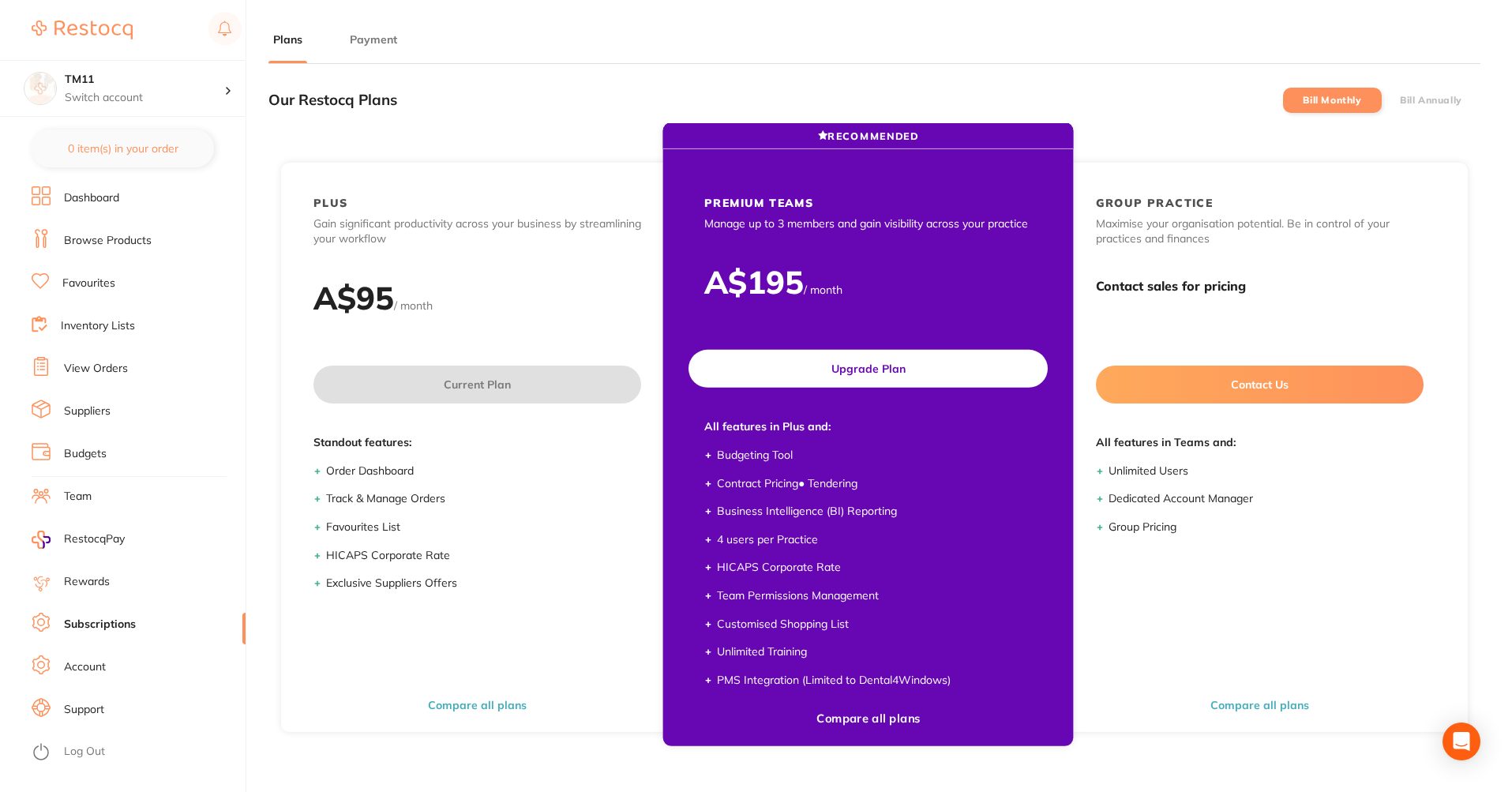
click at [938, 369] on button "Upgrade Plan" at bounding box center [868, 368] width 359 height 38
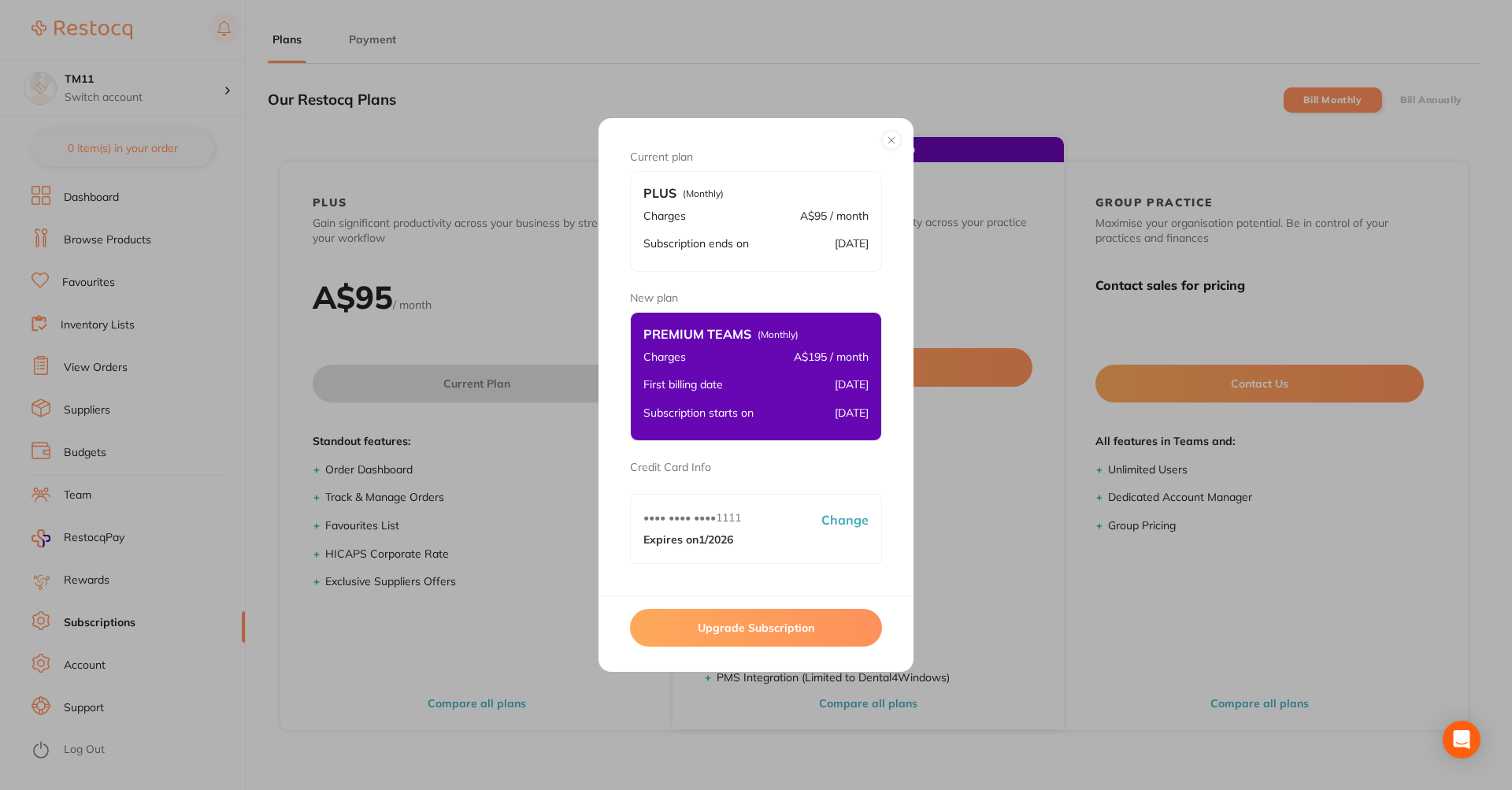
click at [795, 635] on button "Upgrade Subscription" at bounding box center [756, 627] width 252 height 38
